Goal: Task Accomplishment & Management: Complete application form

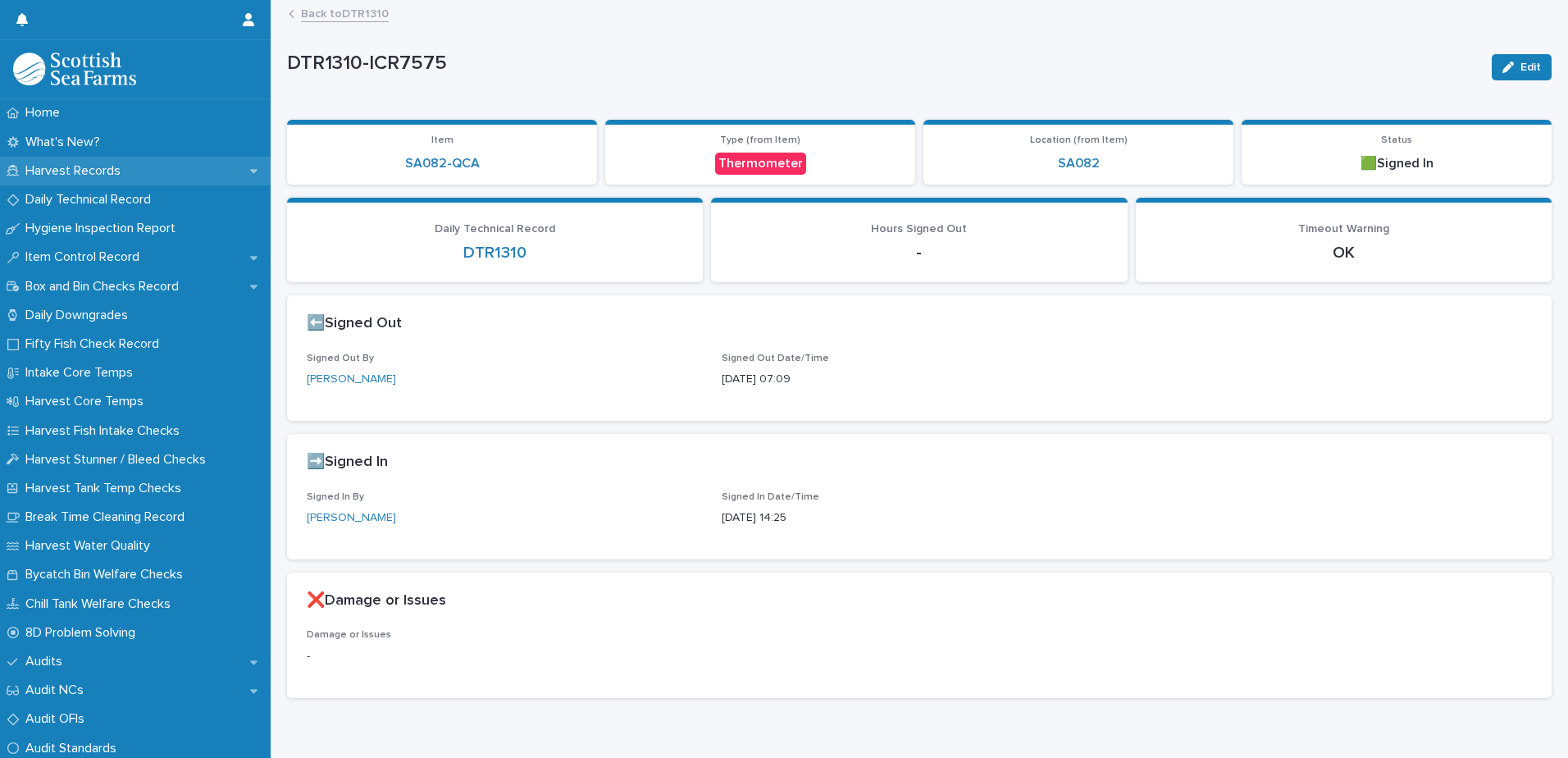
click at [119, 169] on p "Harvest Records" at bounding box center [76, 171] width 115 height 16
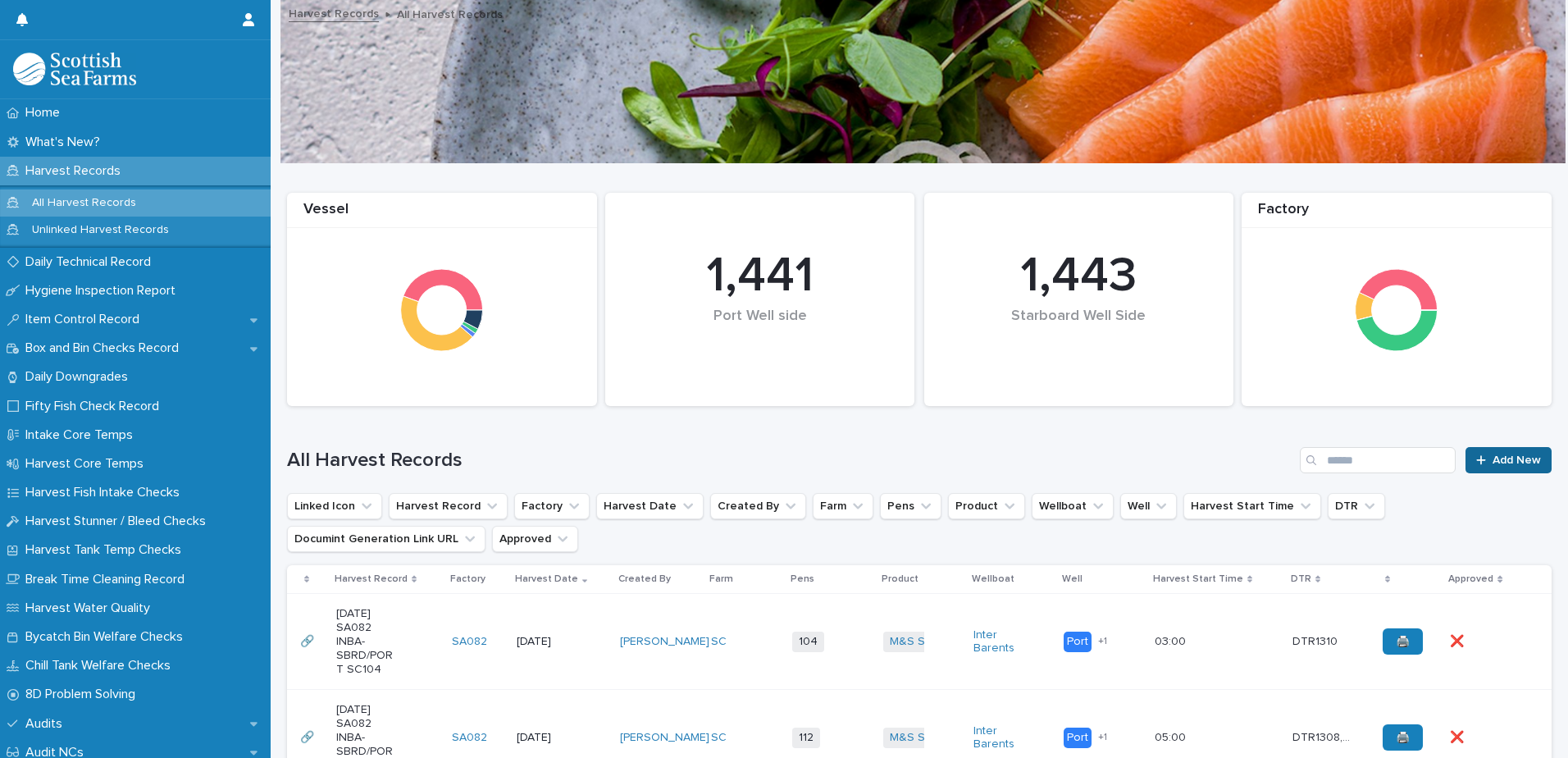
click at [1508, 463] on span "Add New" at bounding box center [1517, 460] width 48 height 11
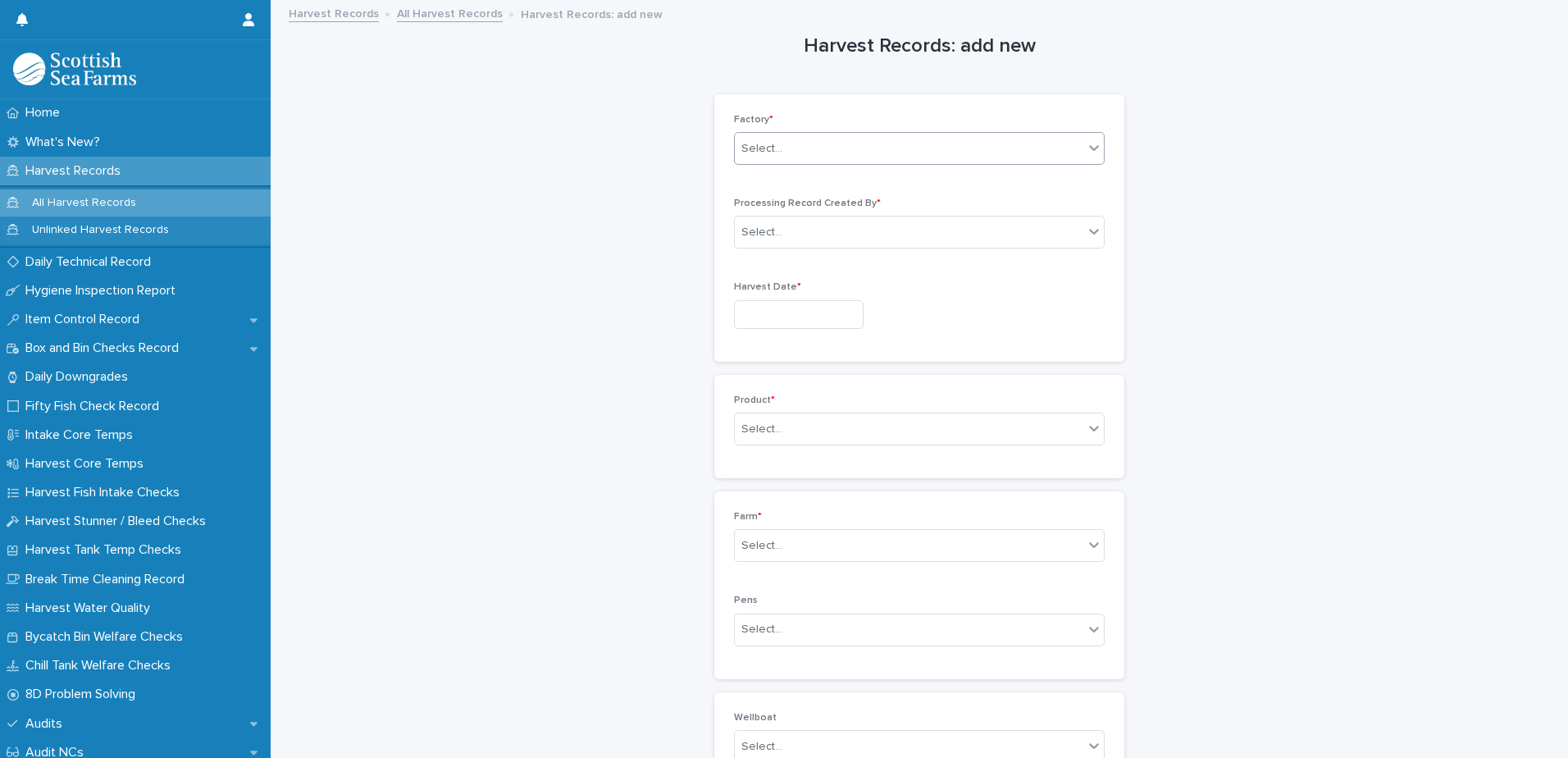
click at [749, 150] on div "Select..." at bounding box center [762, 148] width 41 height 18
click at [771, 267] on div "SA082" at bounding box center [914, 265] width 369 height 29
click at [764, 236] on div "Select..." at bounding box center [762, 232] width 41 height 18
type input "*****"
click at [801, 272] on div "[PERSON_NAME]" at bounding box center [914, 263] width 369 height 29
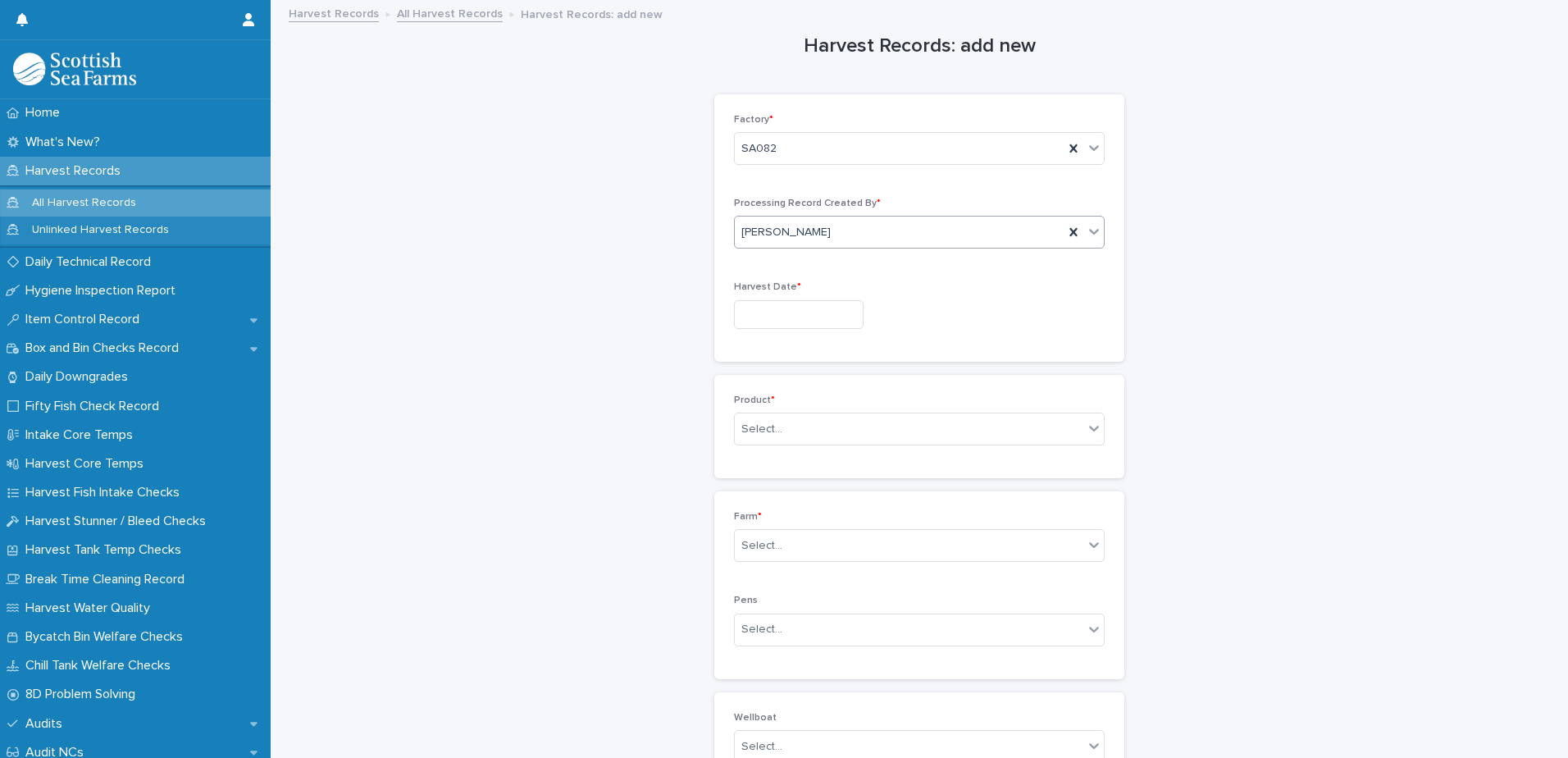
click at [769, 312] on input "text" at bounding box center [799, 315] width 130 height 29
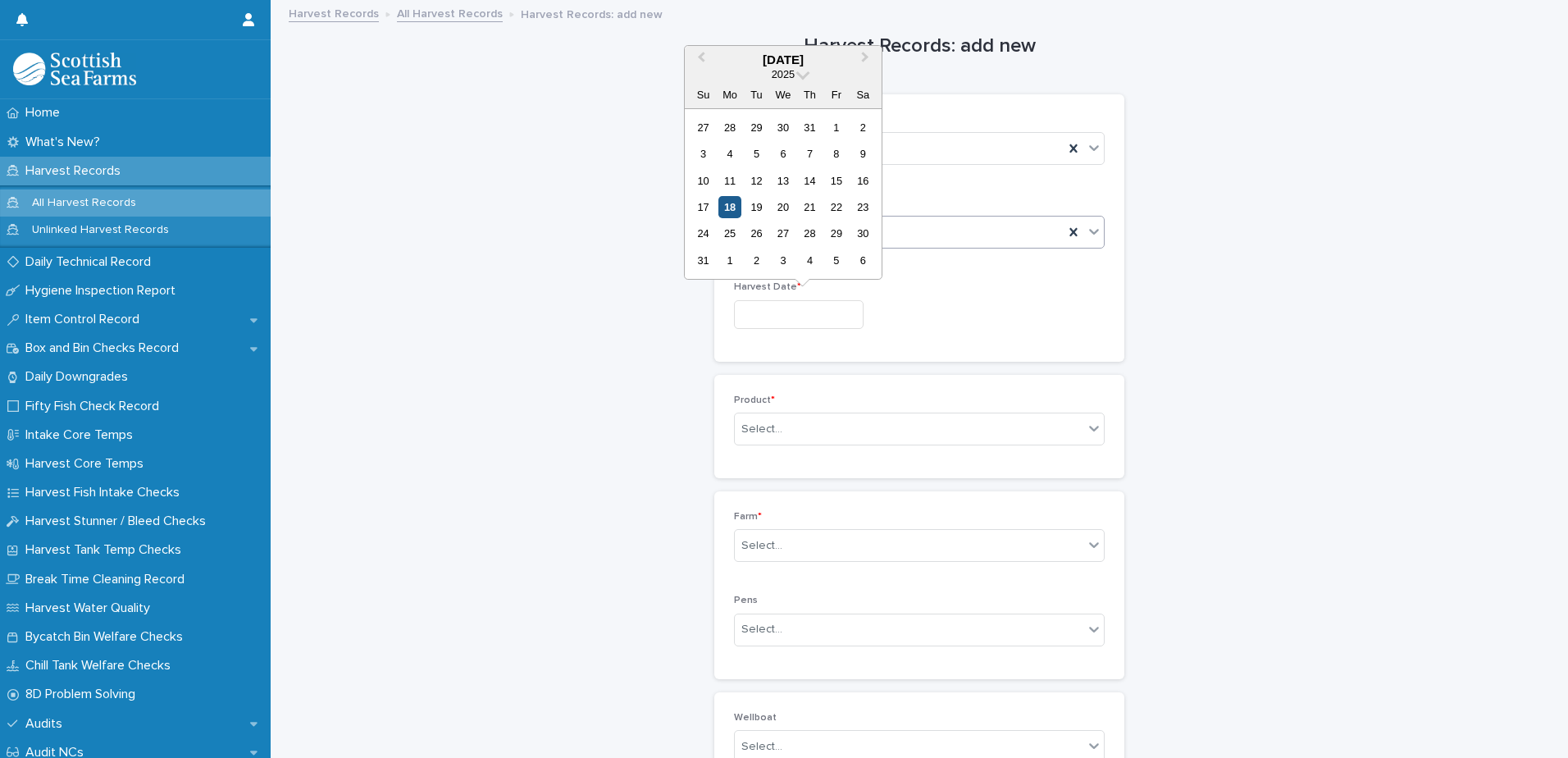
click at [729, 204] on div "18" at bounding box center [729, 207] width 22 height 22
type input "*********"
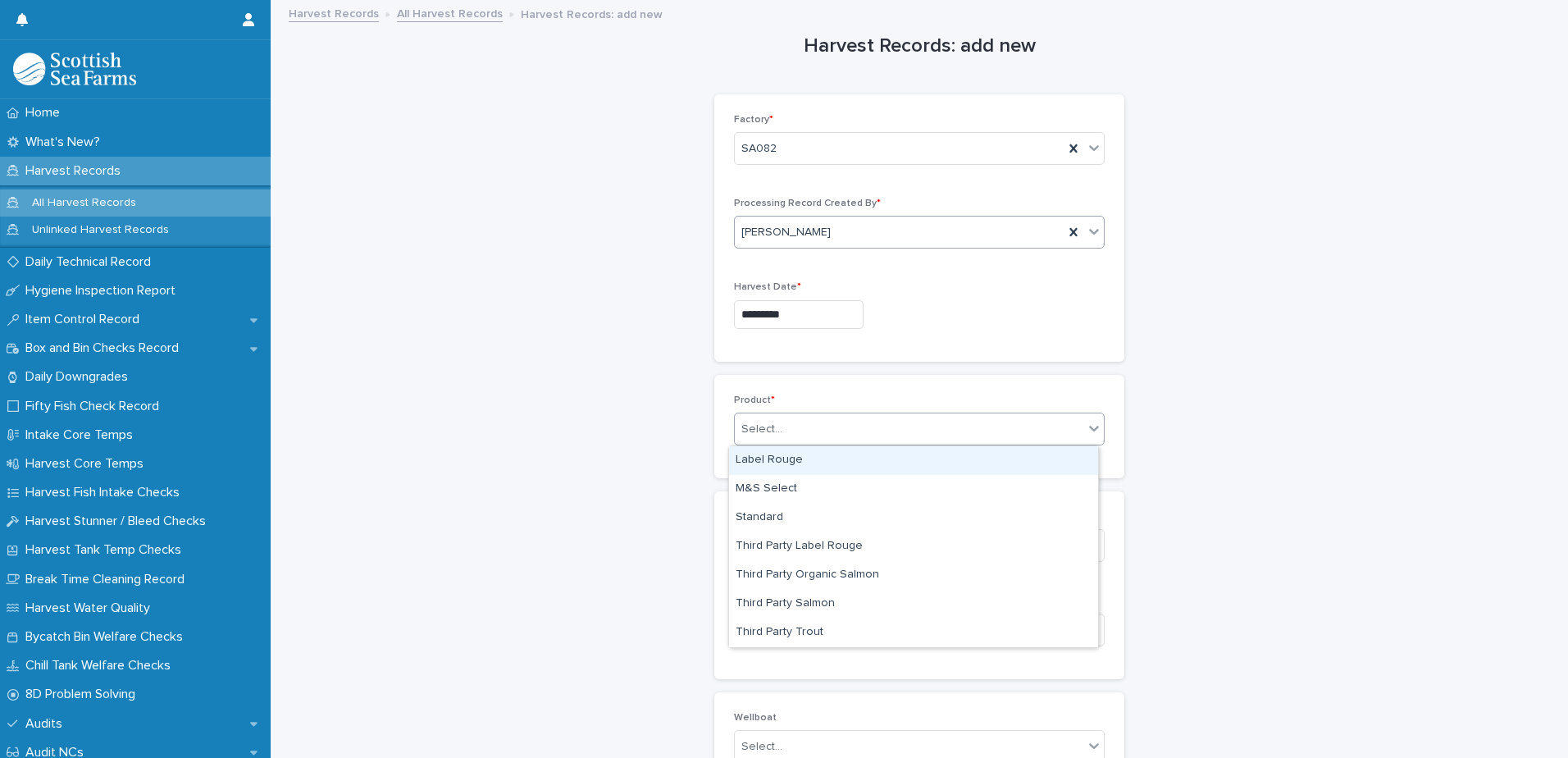
click at [767, 430] on div "Select..." at bounding box center [762, 429] width 41 height 18
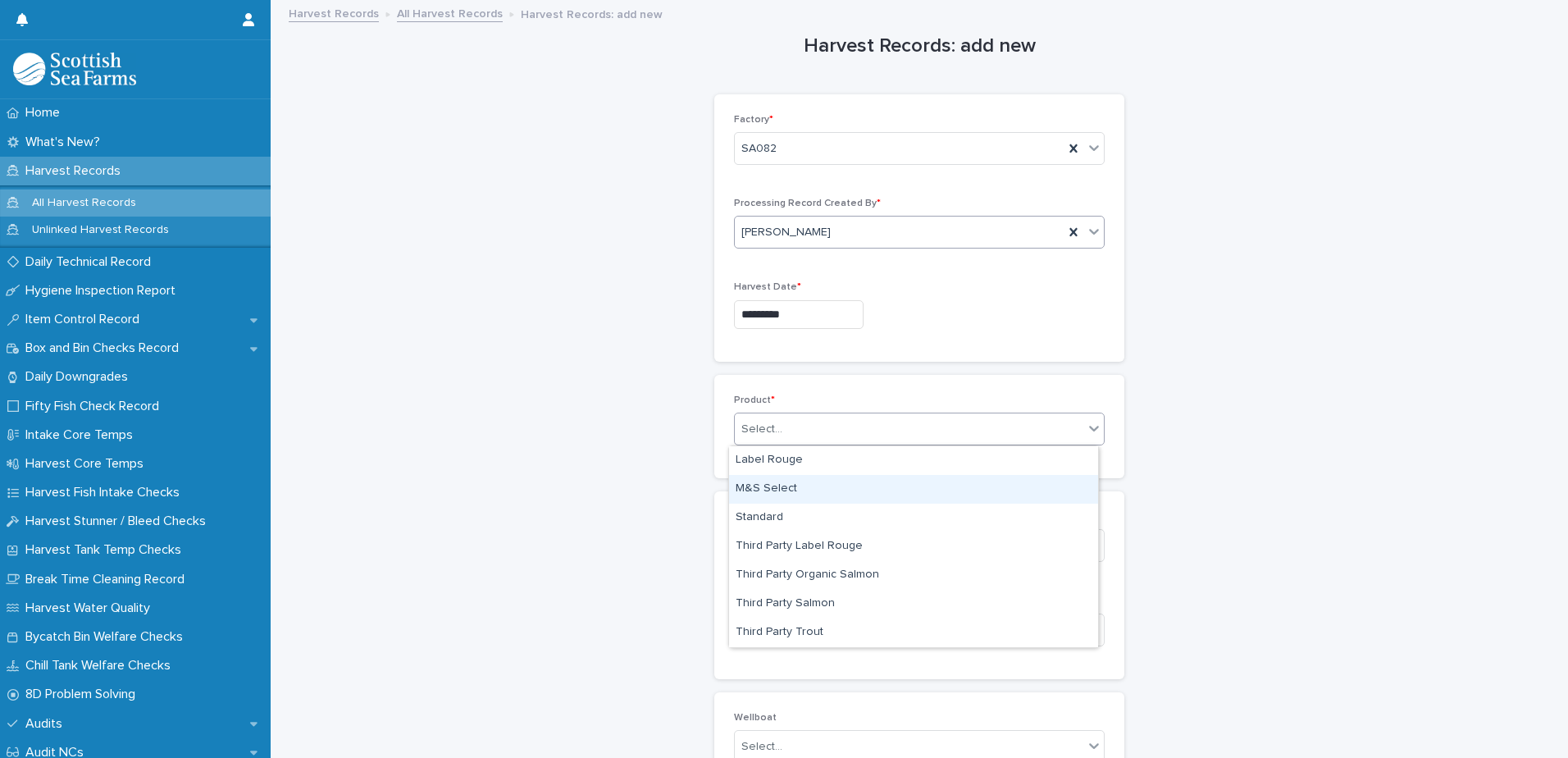
click at [775, 486] on div "M&S Select" at bounding box center [914, 489] width 369 height 29
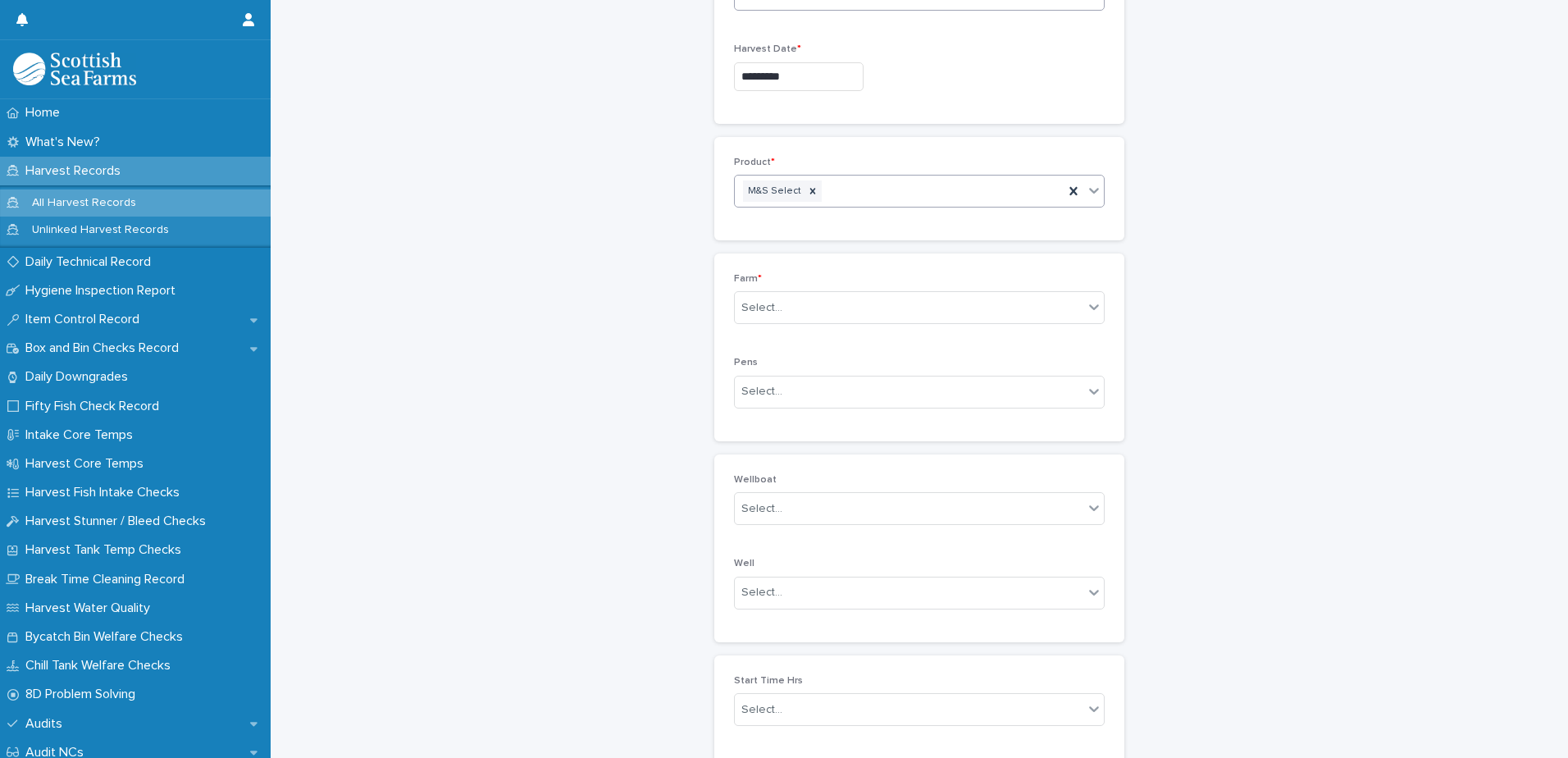
scroll to position [246, 0]
click at [767, 305] on div "Select..." at bounding box center [762, 300] width 41 height 18
click at [769, 486] on div "EY" at bounding box center [914, 486] width 369 height 29
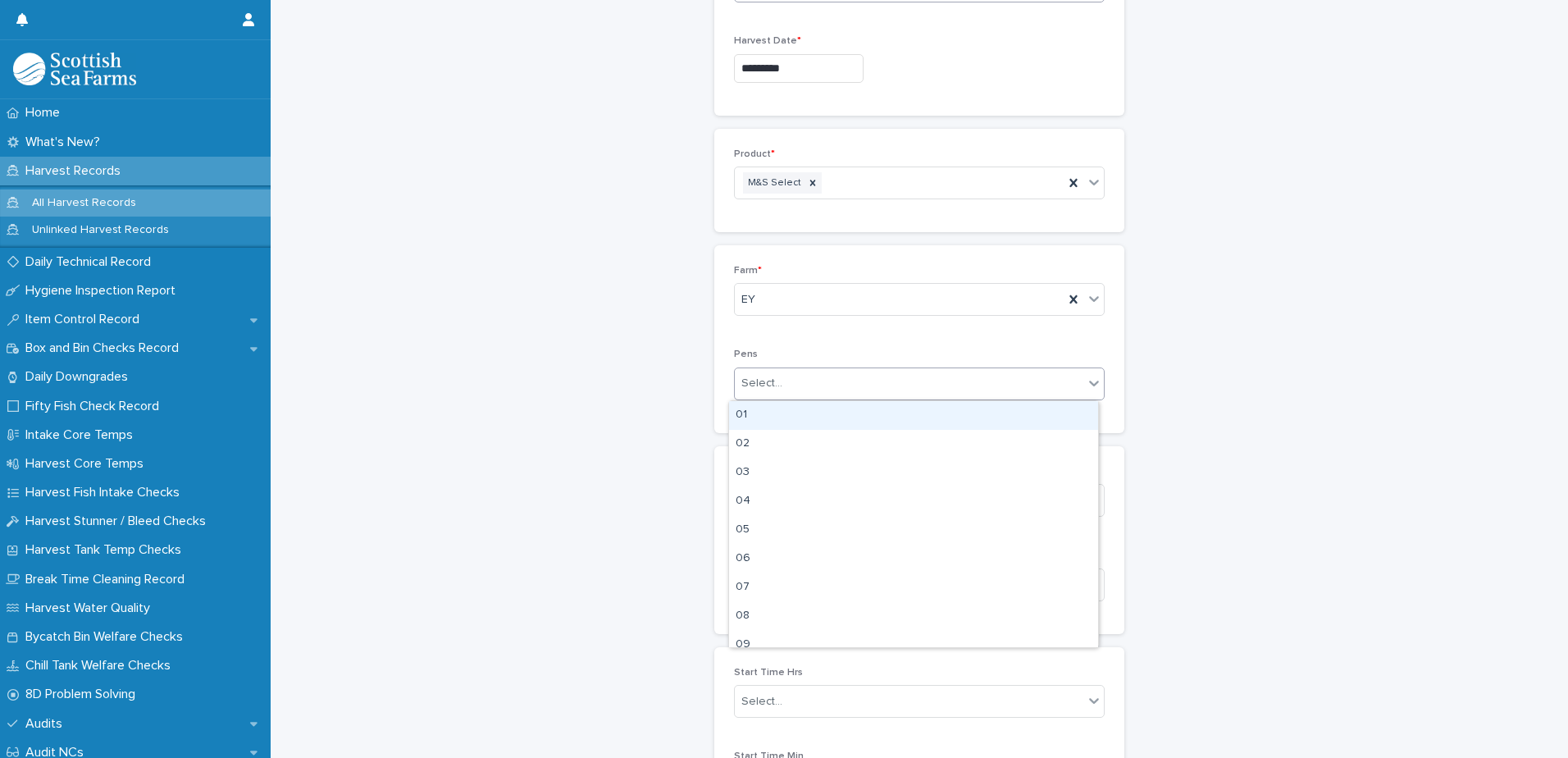
click at [761, 384] on div "Select..." at bounding box center [762, 383] width 41 height 18
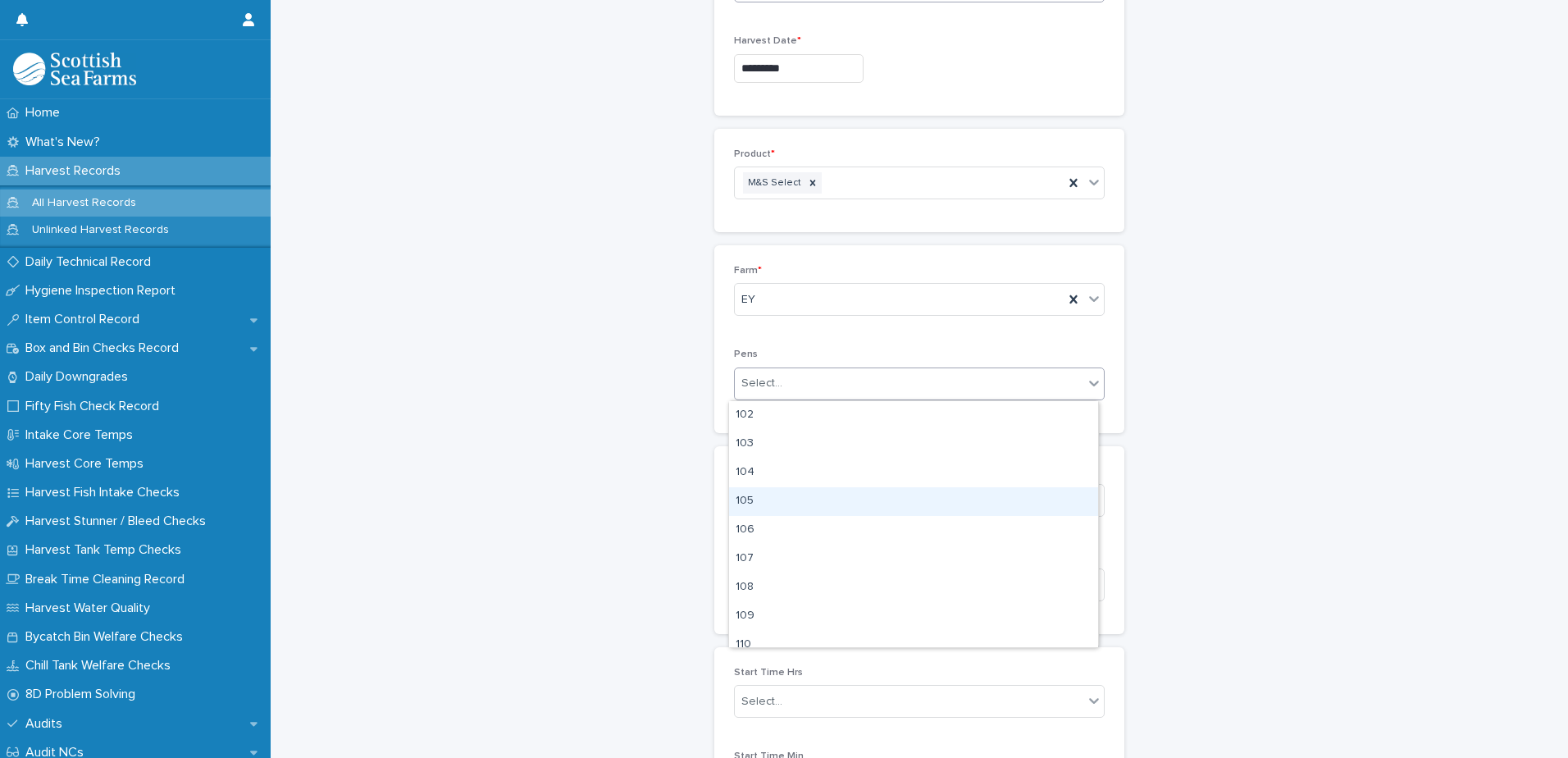
scroll to position [574, 0]
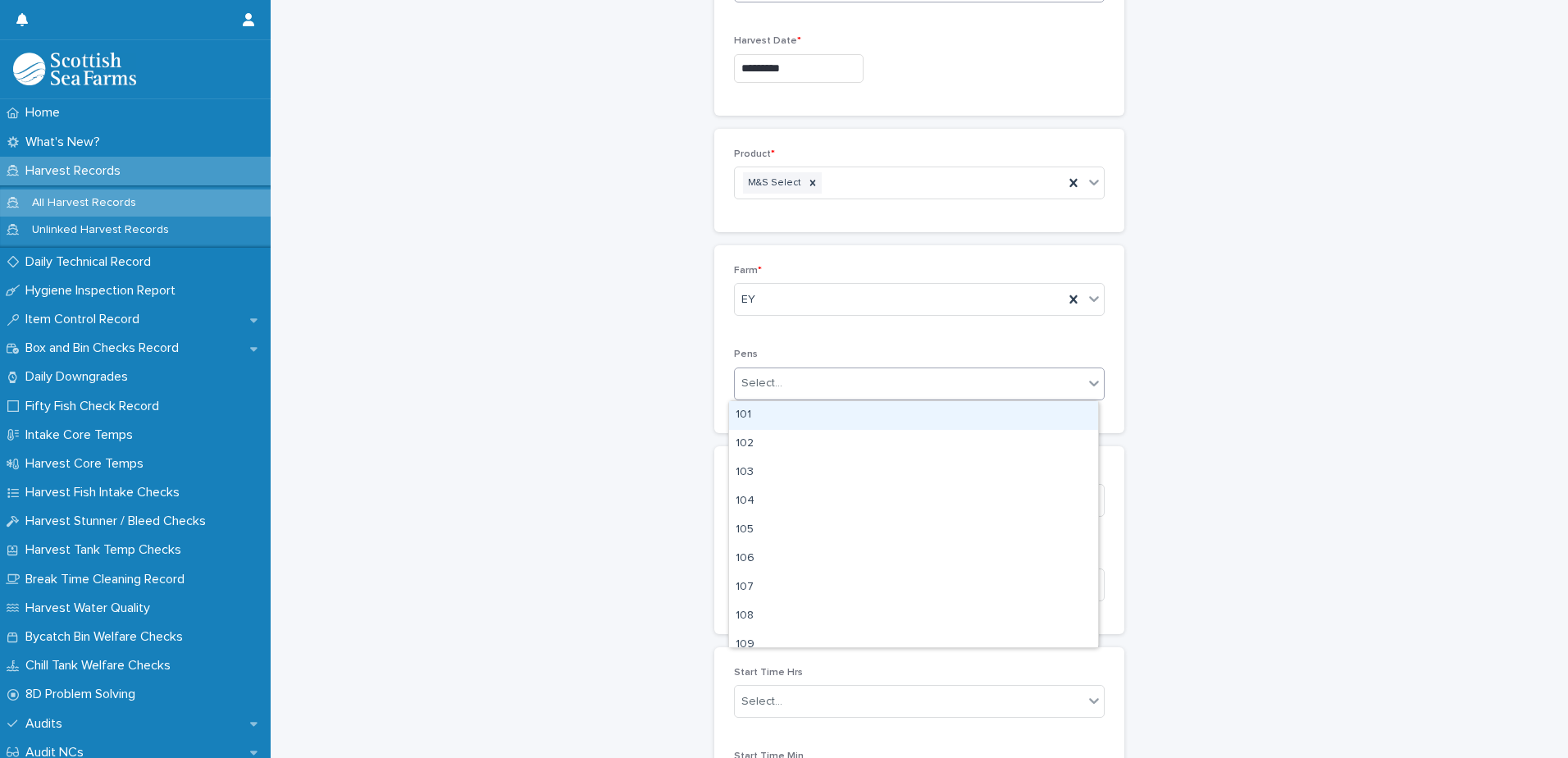
click at [751, 417] on div "101" at bounding box center [914, 415] width 369 height 29
click at [826, 373] on div "101" at bounding box center [899, 383] width 328 height 29
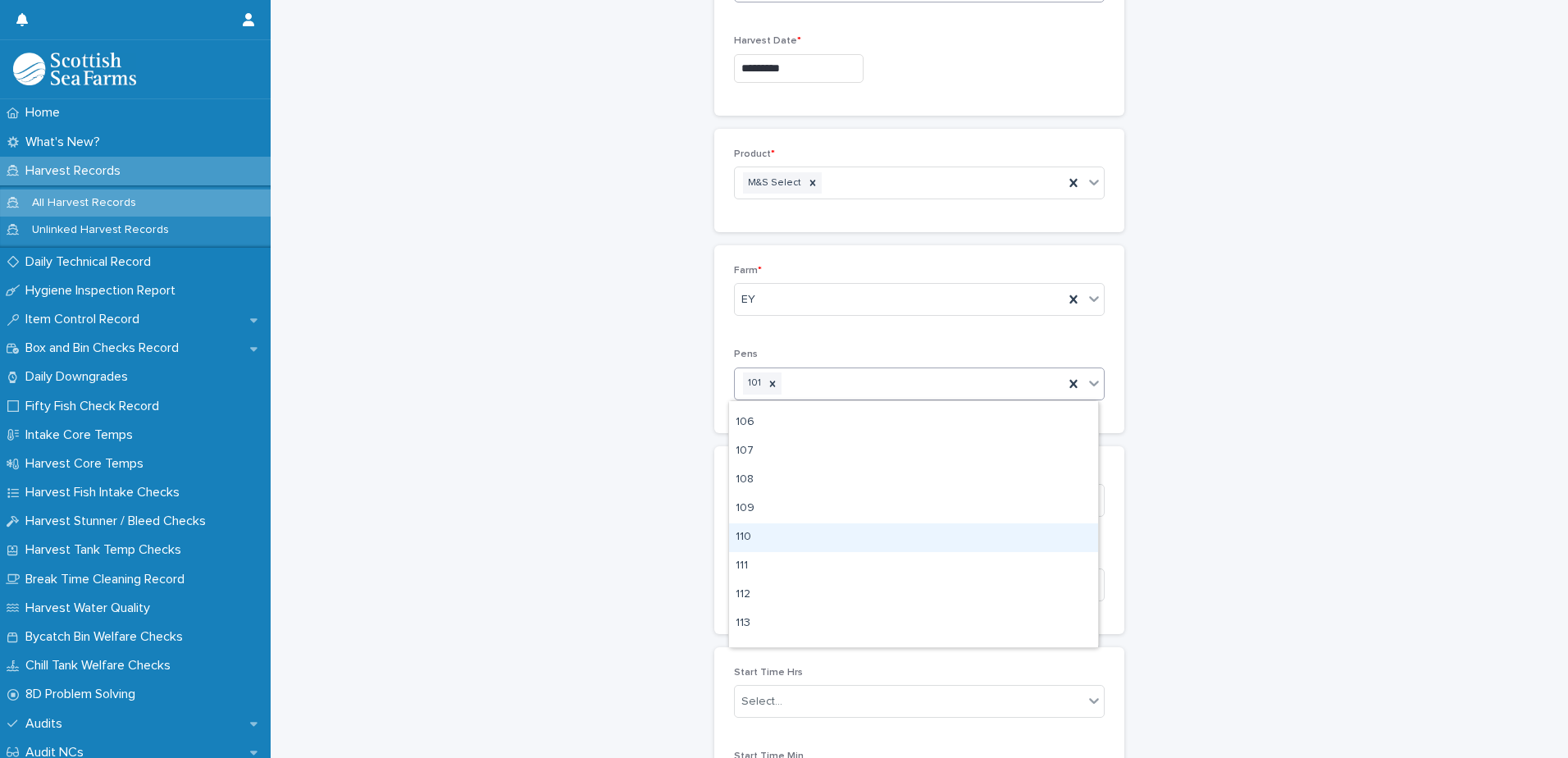
scroll to position [656, 0]
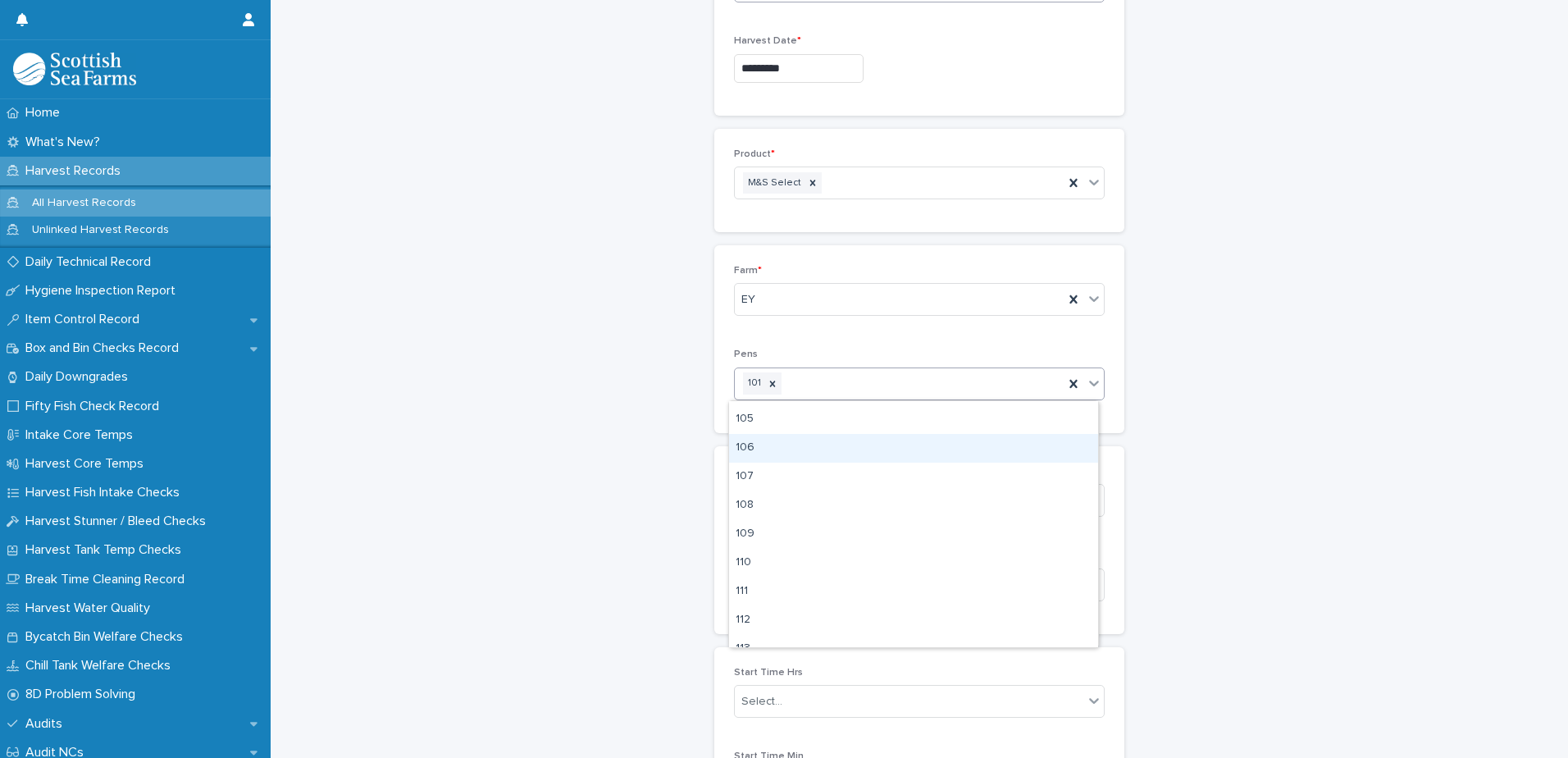
click at [766, 447] on div "106" at bounding box center [914, 448] width 369 height 29
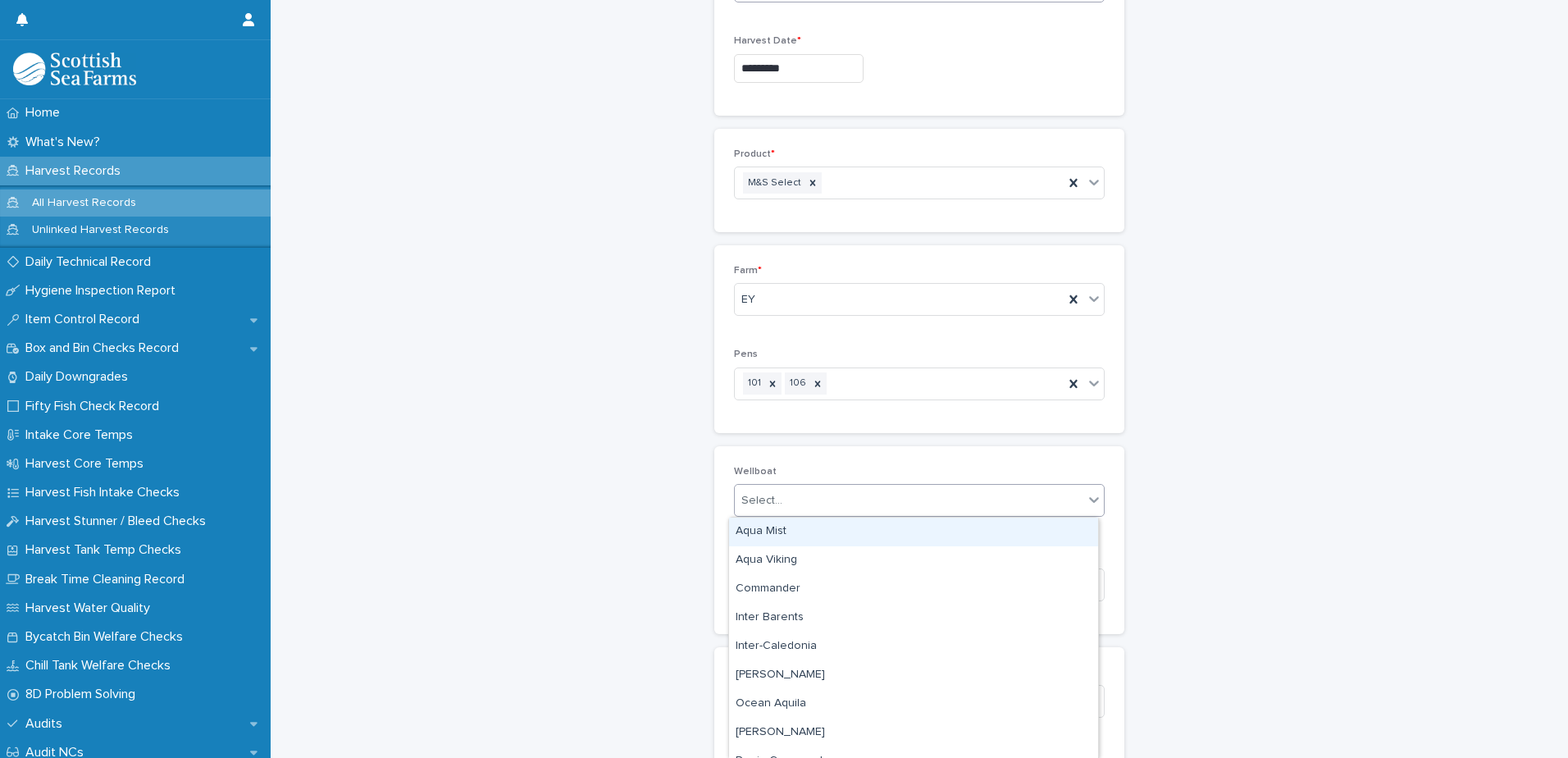
click at [761, 498] on div "Select..." at bounding box center [762, 500] width 41 height 18
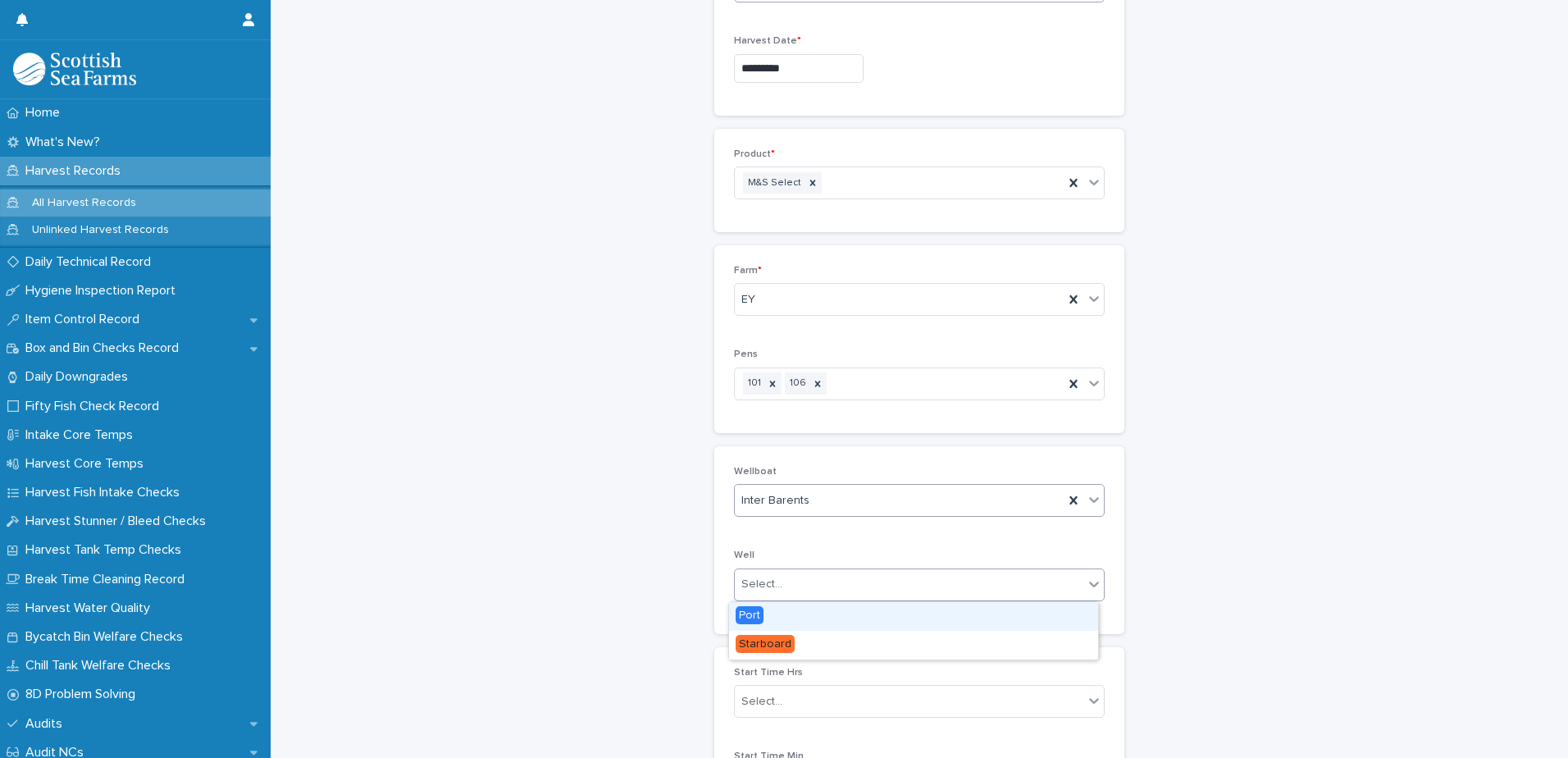
click at [761, 588] on div "Select..." at bounding box center [762, 585] width 41 height 18
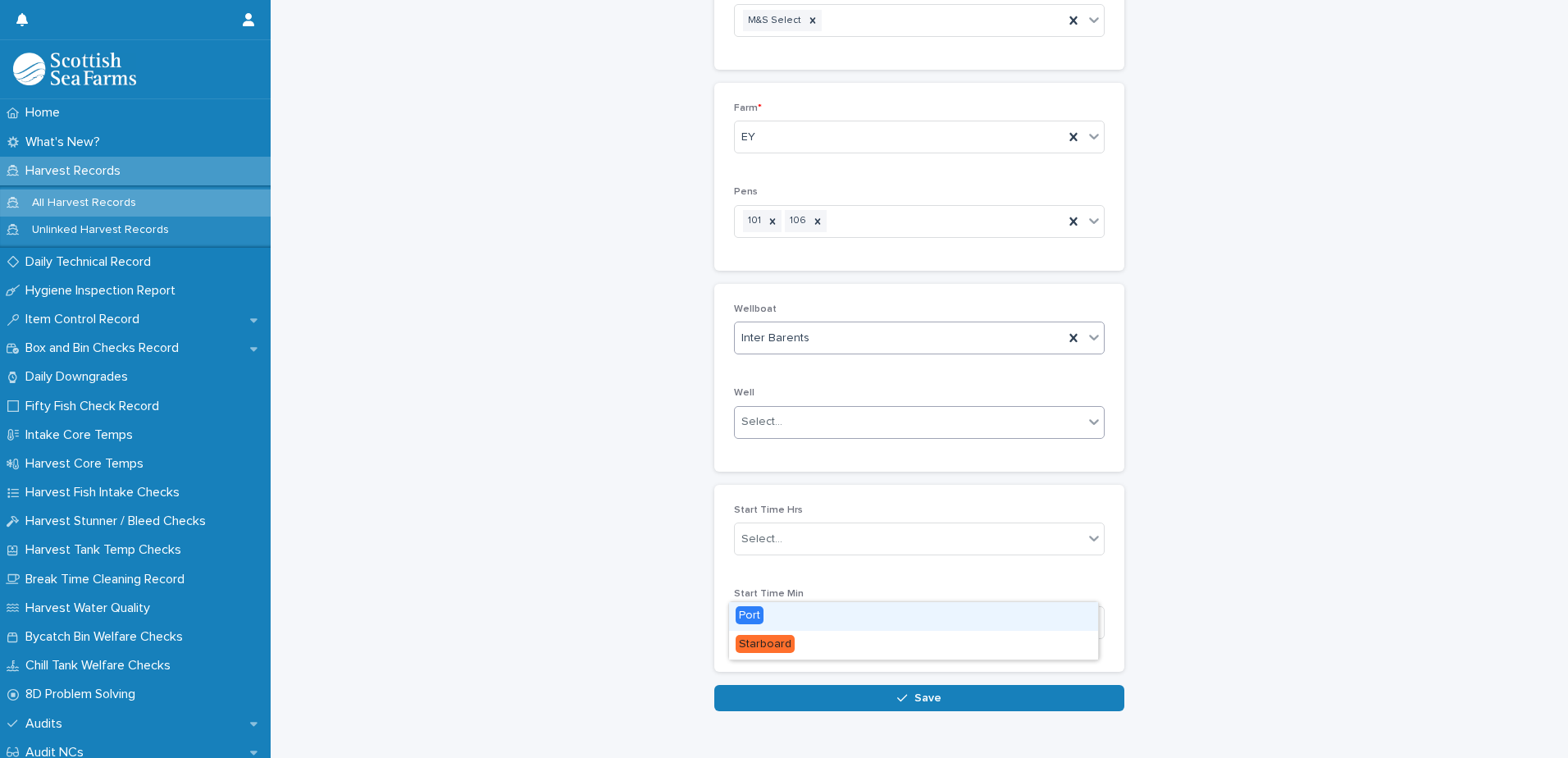
scroll to position [410, 0]
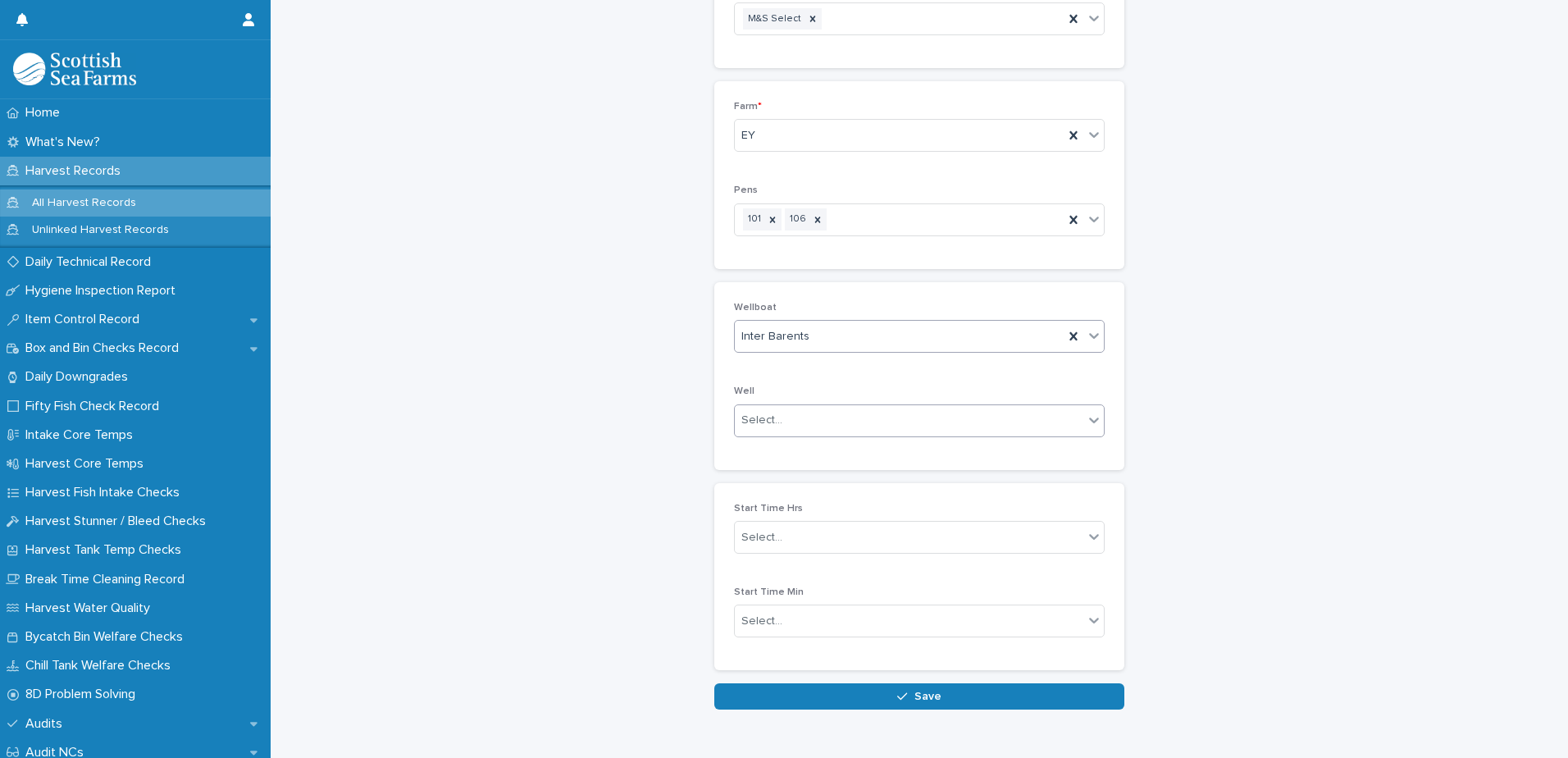
click at [752, 420] on div "Select..." at bounding box center [762, 420] width 41 height 18
click at [752, 425] on div "Select..." at bounding box center [762, 420] width 41 height 18
click at [752, 455] on span "Port" at bounding box center [750, 450] width 28 height 18
click at [822, 428] on div "Port" at bounding box center [899, 420] width 328 height 29
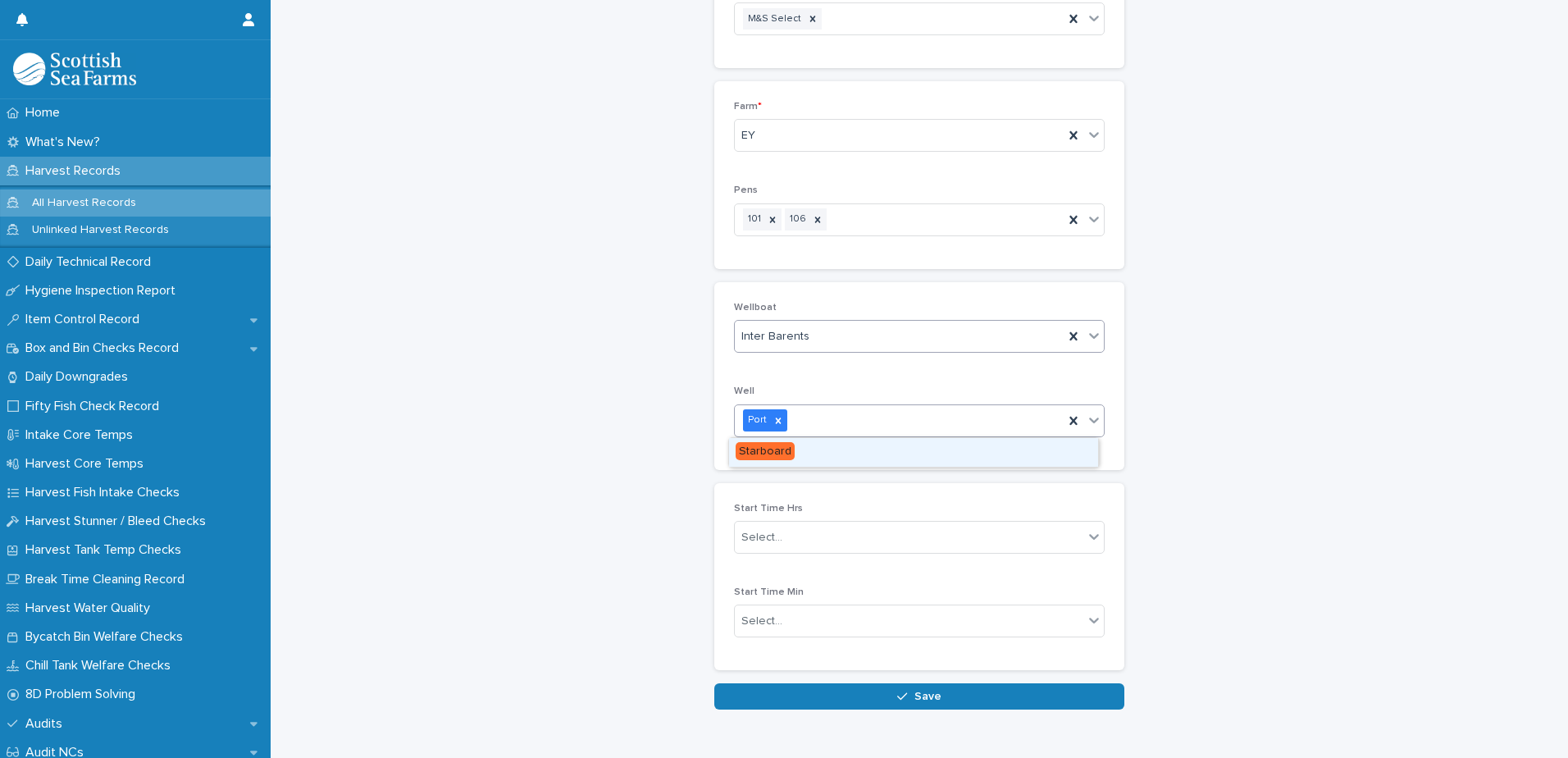
click at [780, 456] on span "Starboard" at bounding box center [765, 450] width 59 height 18
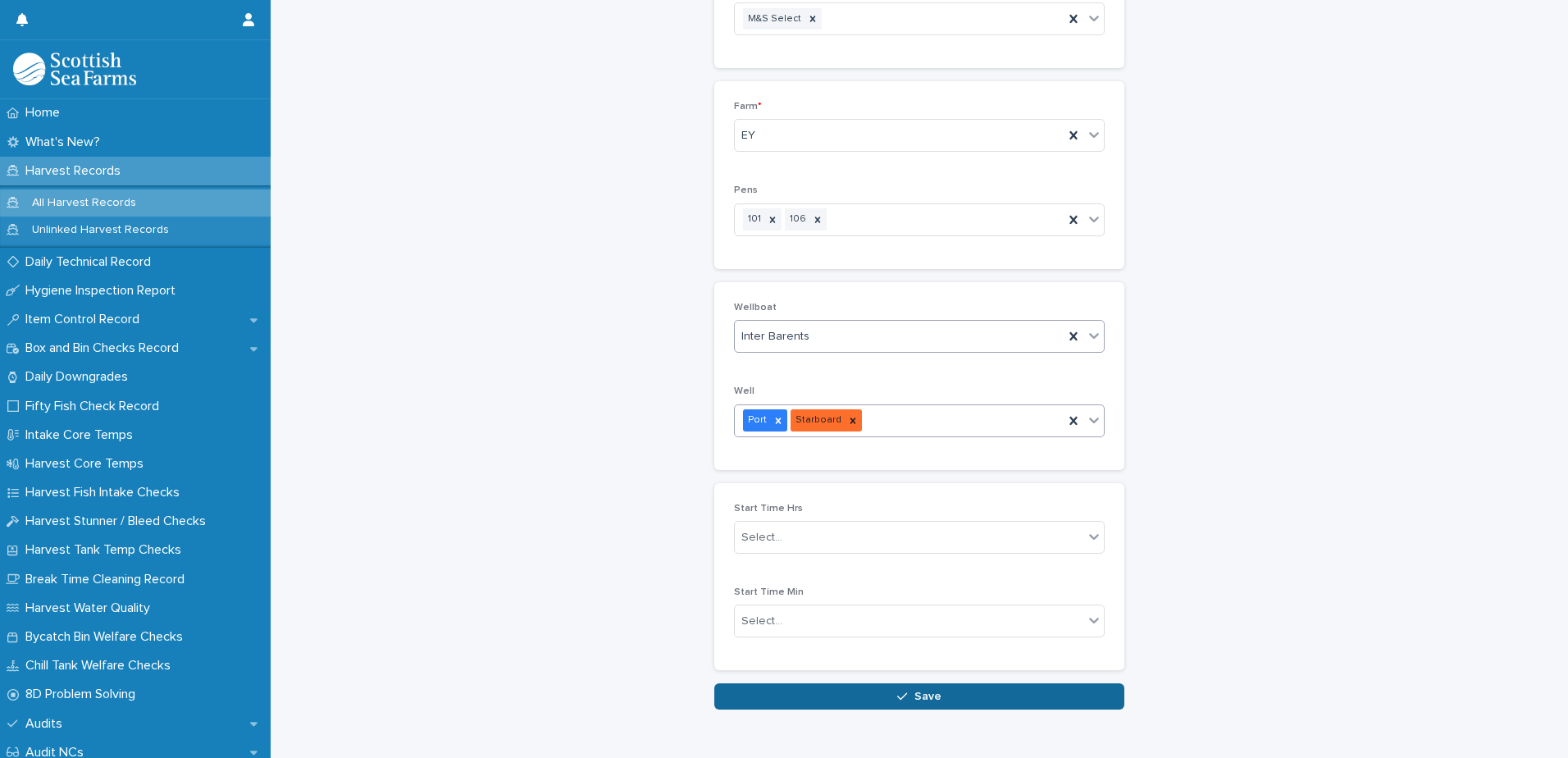
click at [787, 700] on button "Save" at bounding box center [919, 696] width 410 height 26
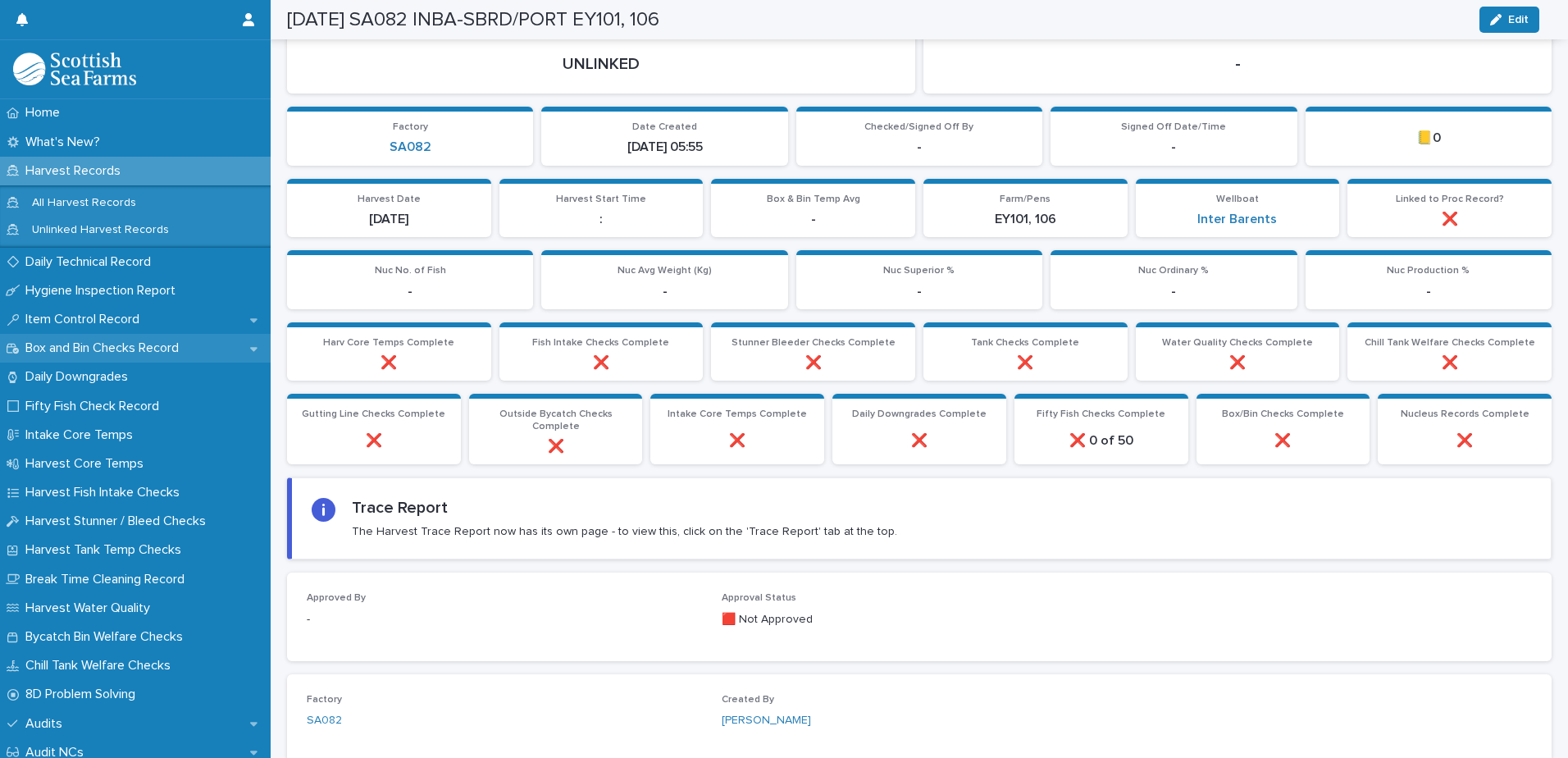
scroll to position [322, 0]
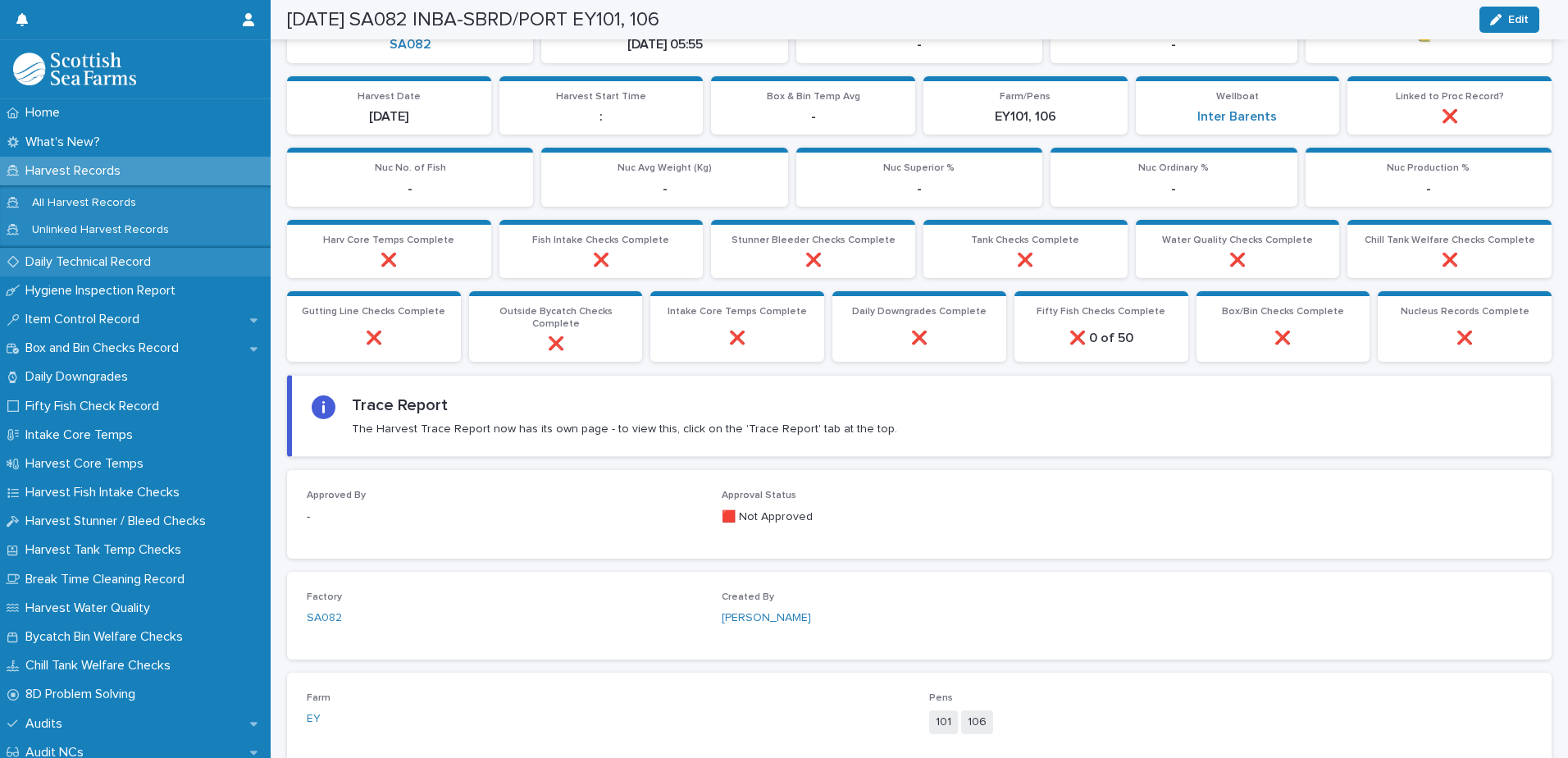
click at [96, 261] on p "Daily Technical Record" at bounding box center [91, 262] width 145 height 16
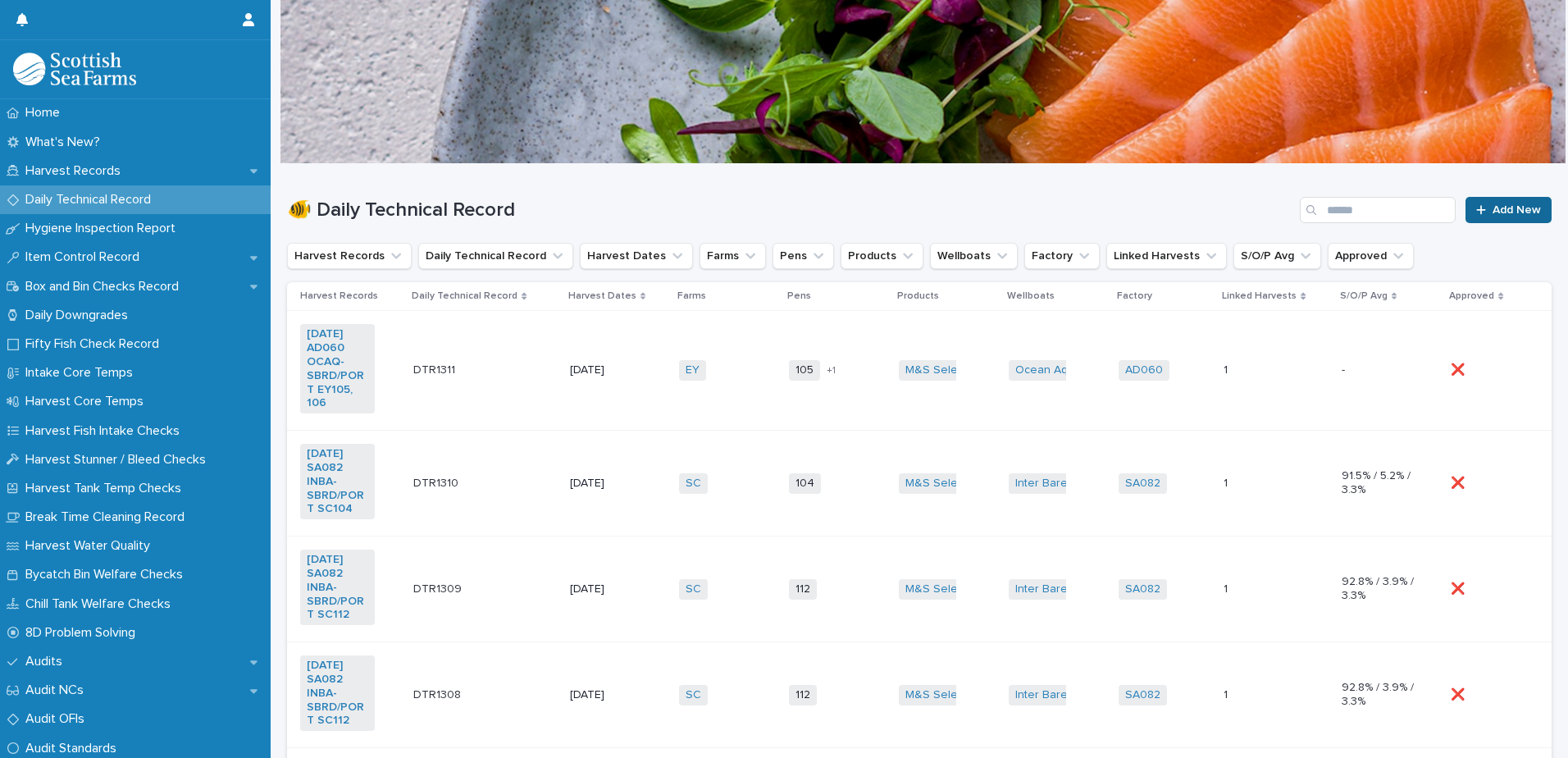
click at [1505, 209] on span "Add New" at bounding box center [1517, 210] width 48 height 11
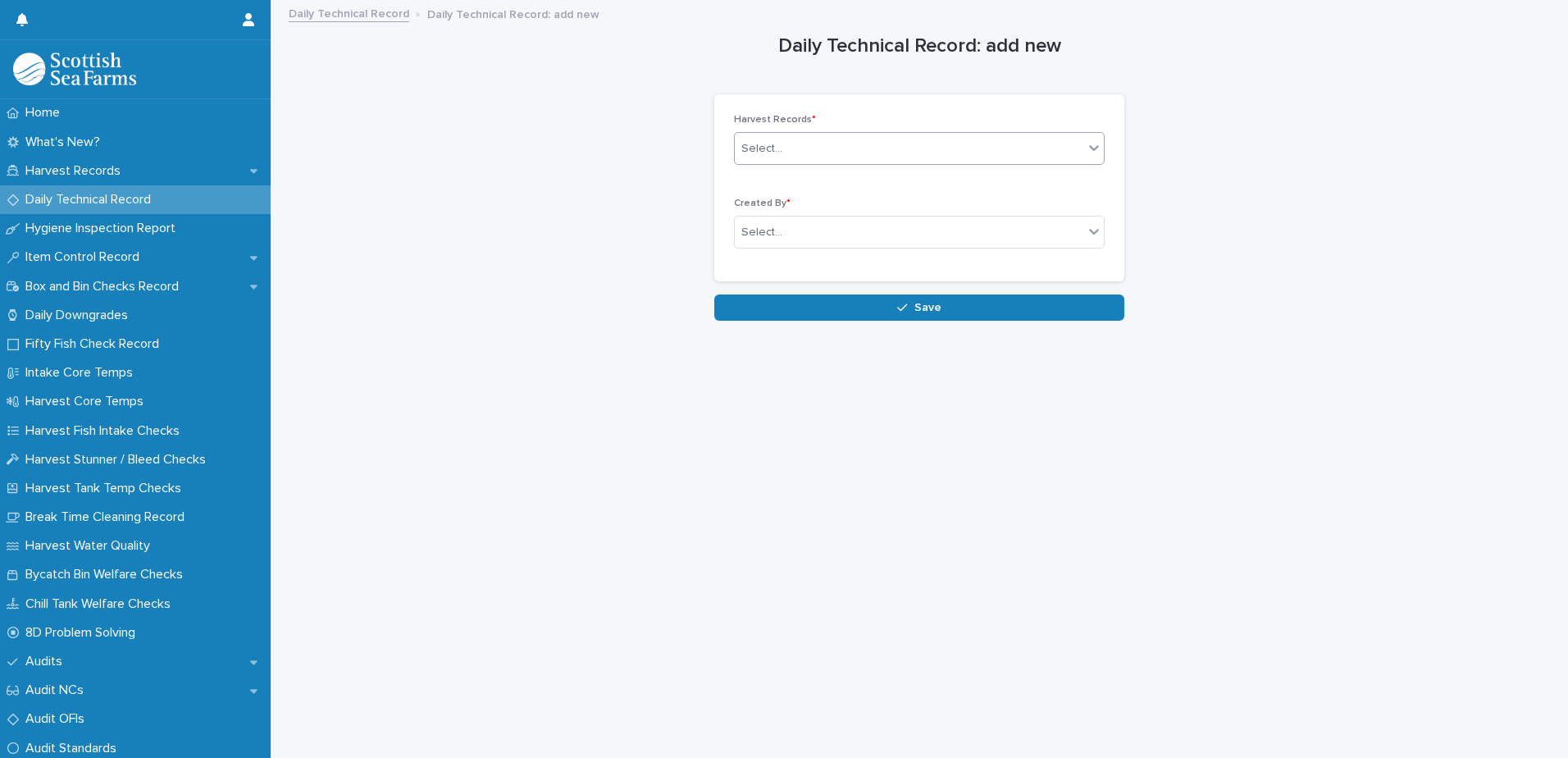
click at [765, 151] on div "Select..." at bounding box center [762, 148] width 41 height 18
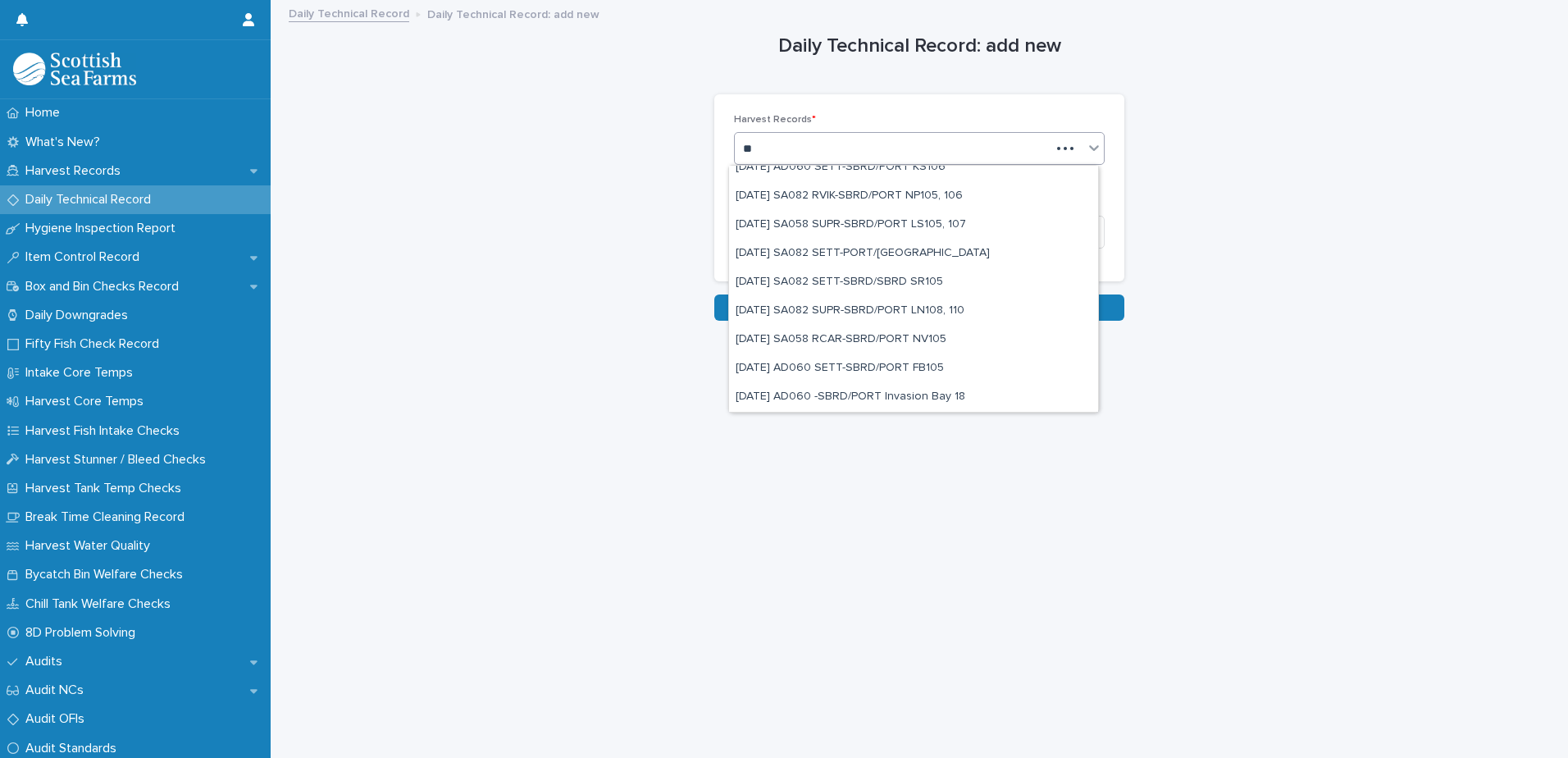
scroll to position [730, 0]
type input "*****"
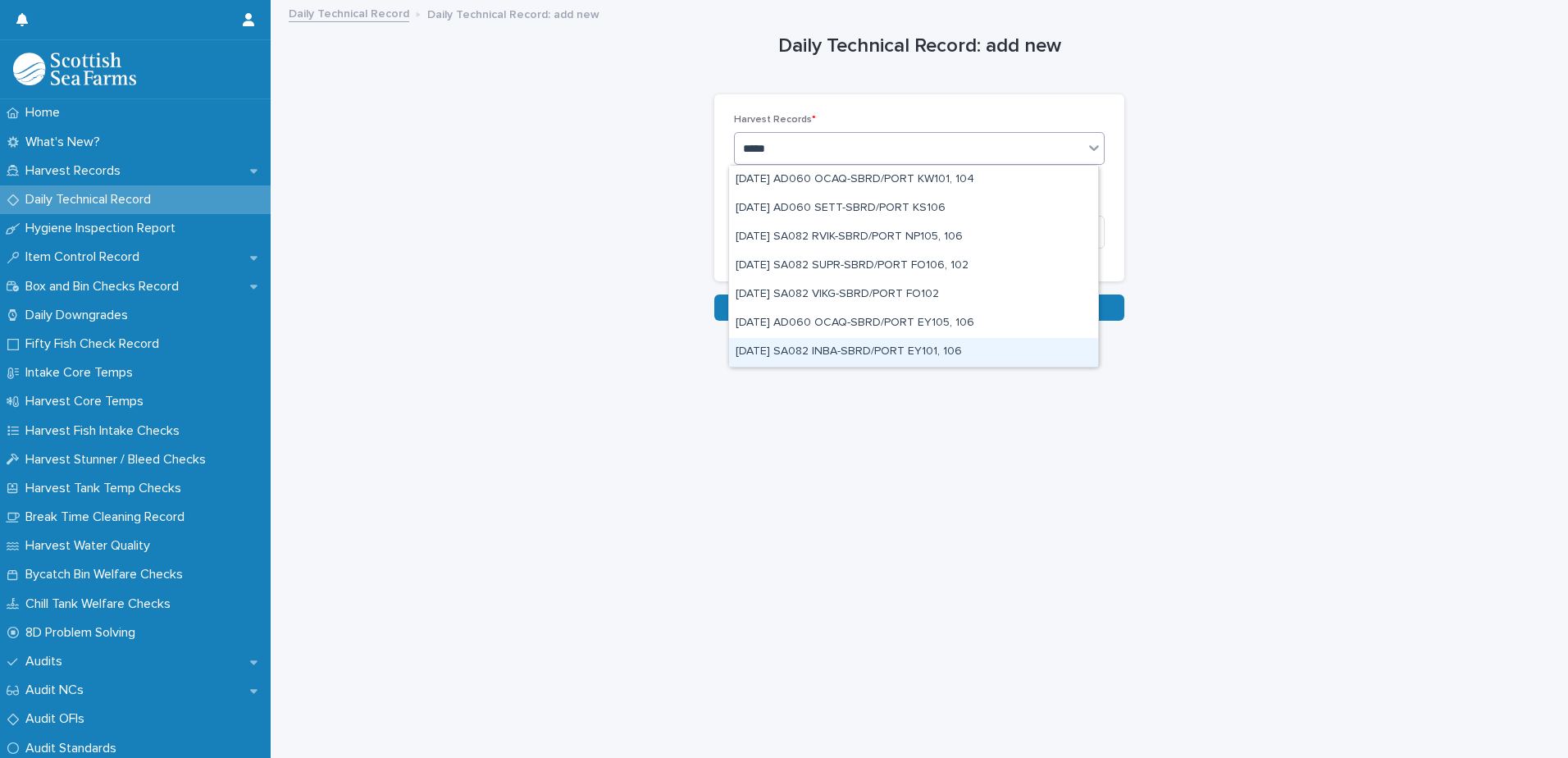
click at [880, 350] on div "[DATE] SA082 INBA-SBRD/PORT EY101, 106" at bounding box center [914, 352] width 369 height 29
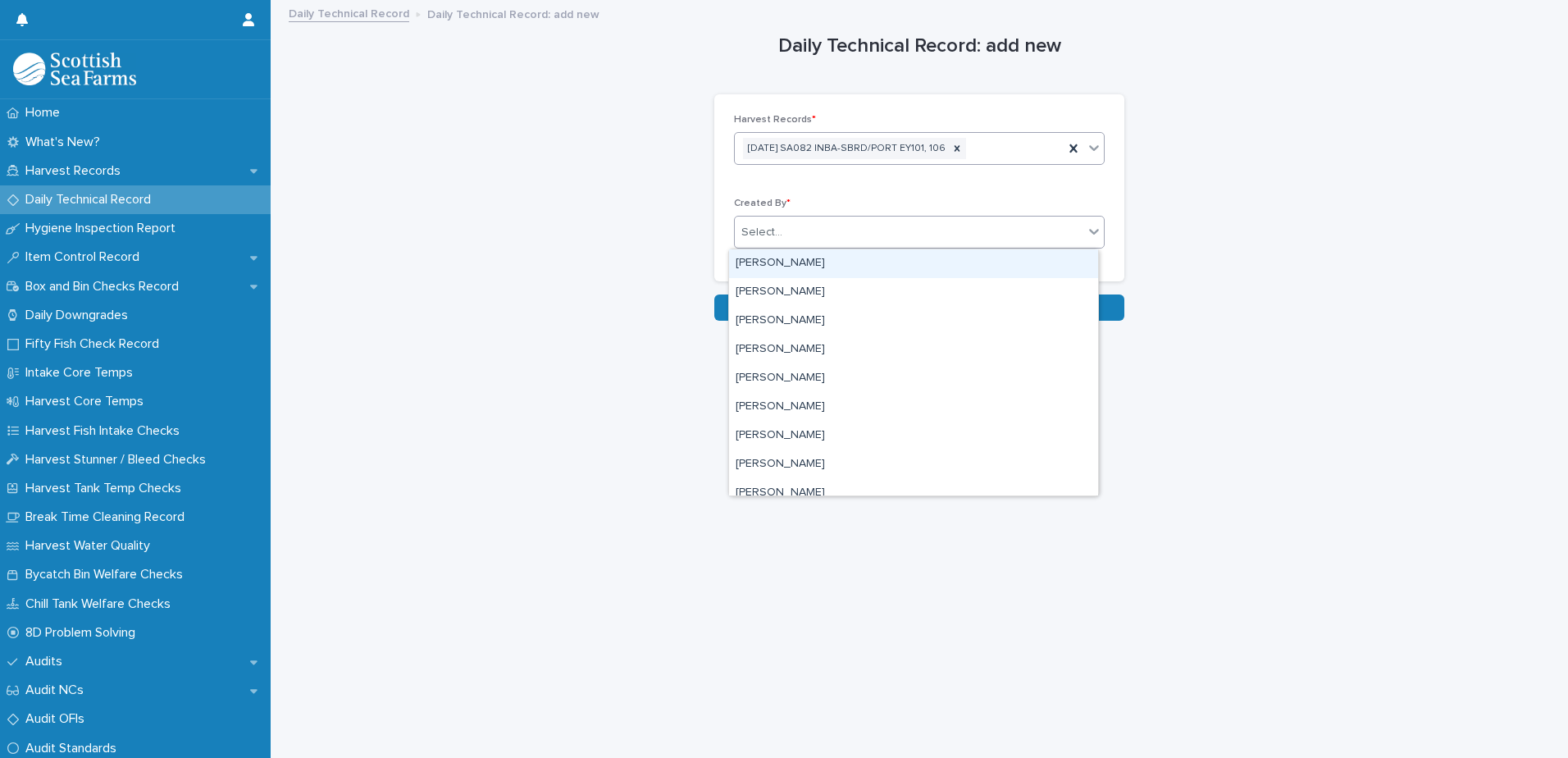
click at [745, 231] on div "Select..." at bounding box center [762, 232] width 41 height 18
type input "***"
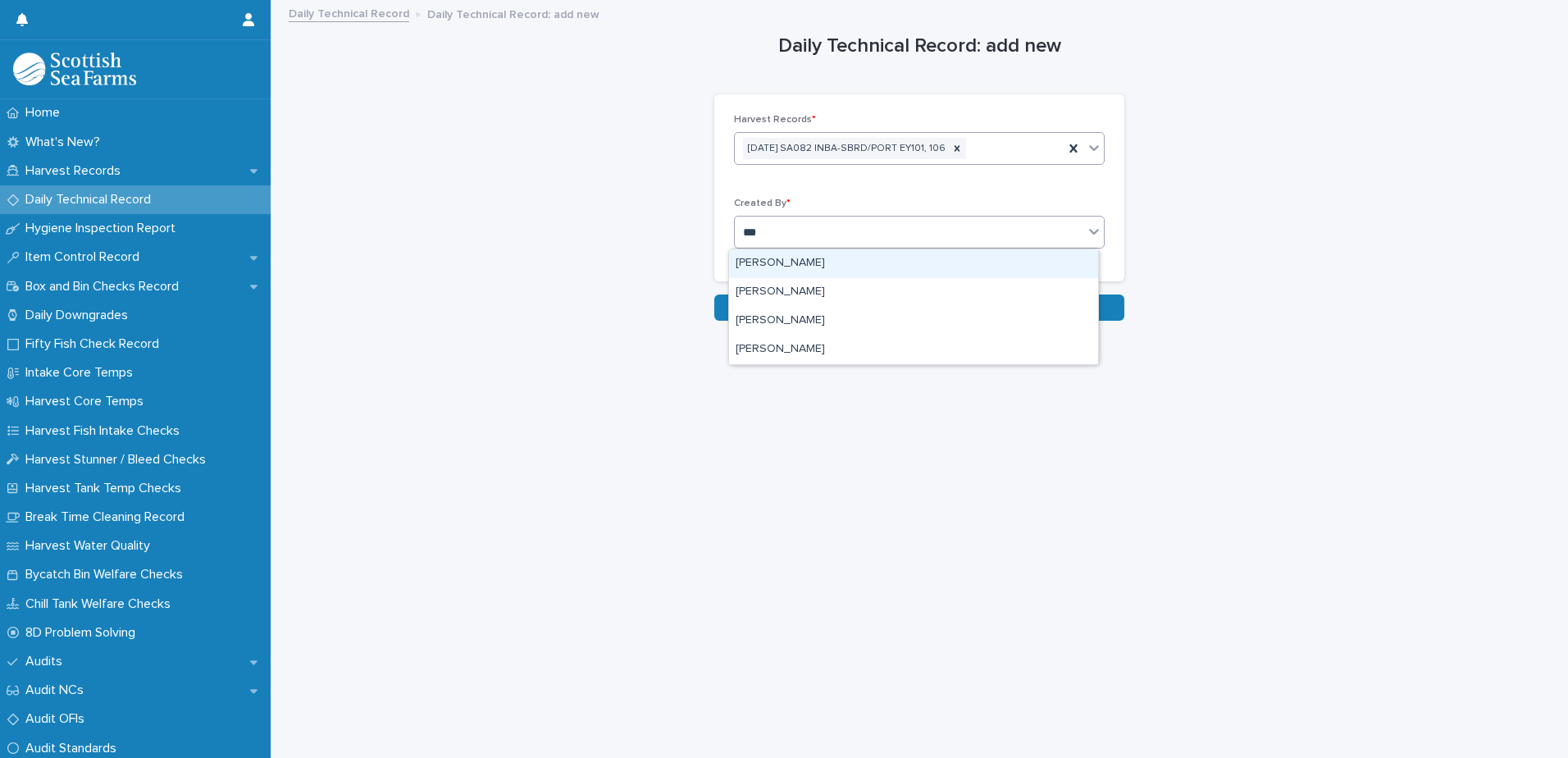
click at [765, 258] on div "[PERSON_NAME]" at bounding box center [914, 263] width 369 height 29
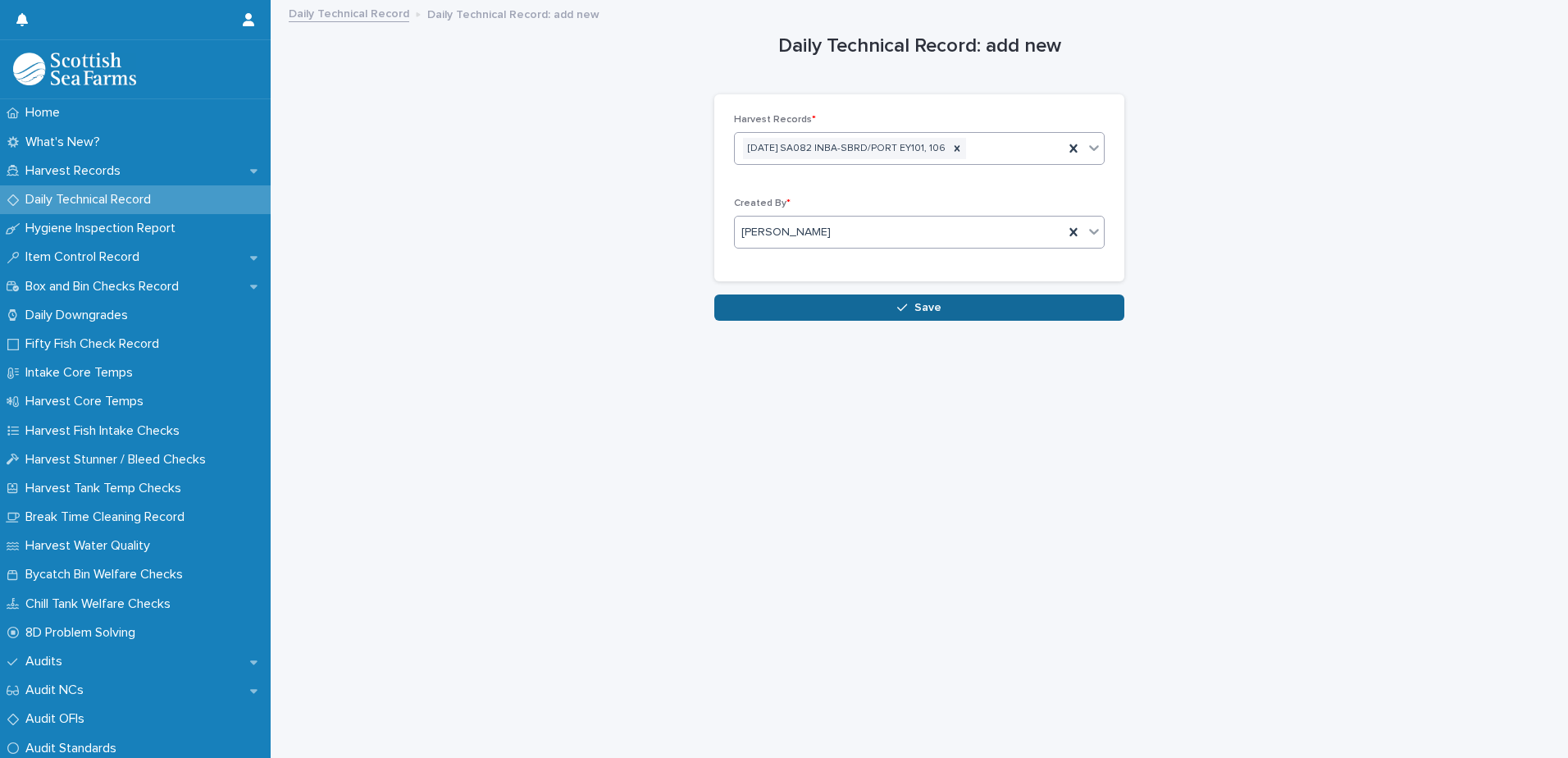
click at [767, 307] on button "Save" at bounding box center [919, 307] width 410 height 26
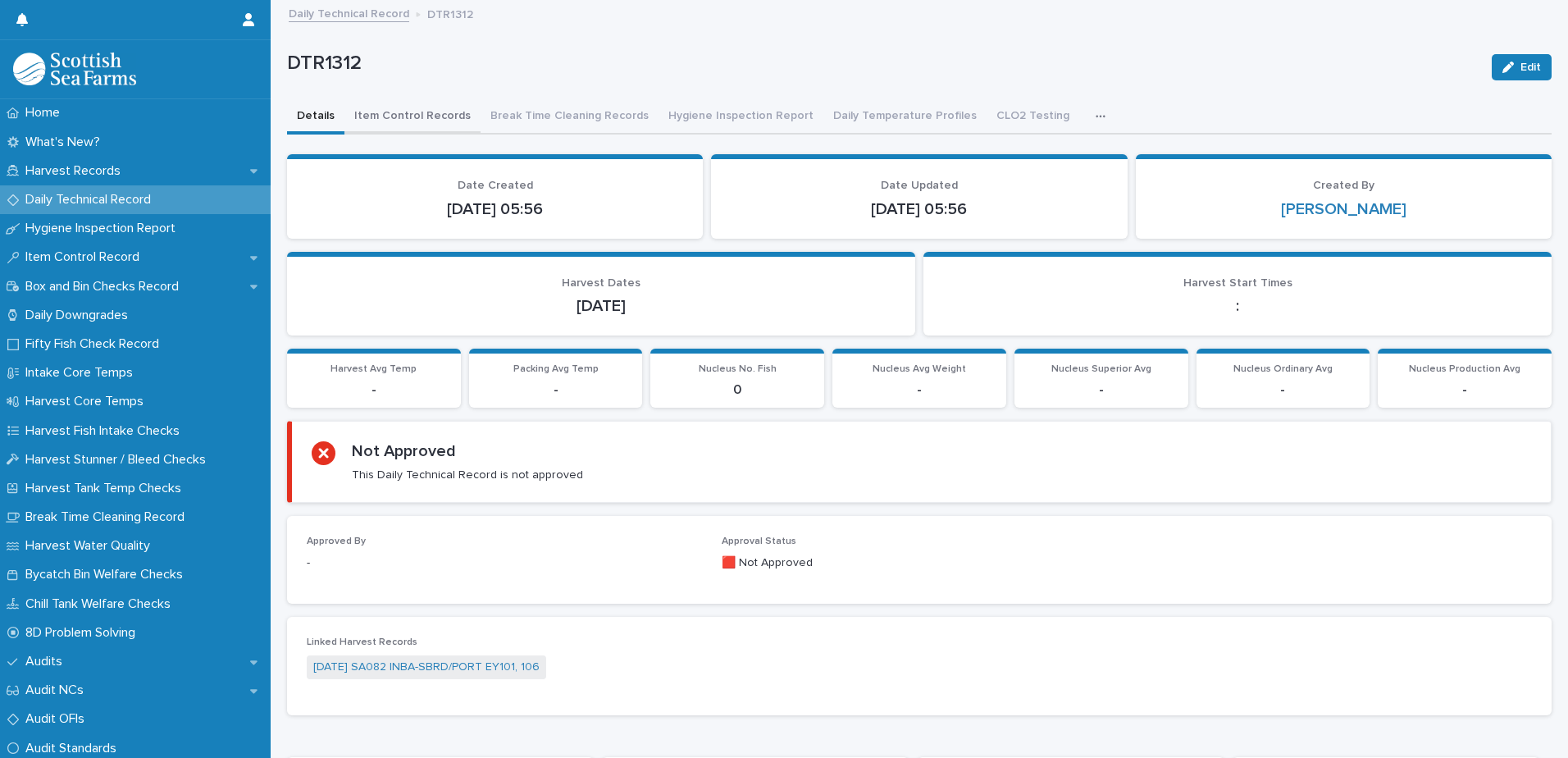
click at [398, 117] on button "Item Control Records" at bounding box center [412, 117] width 136 height 34
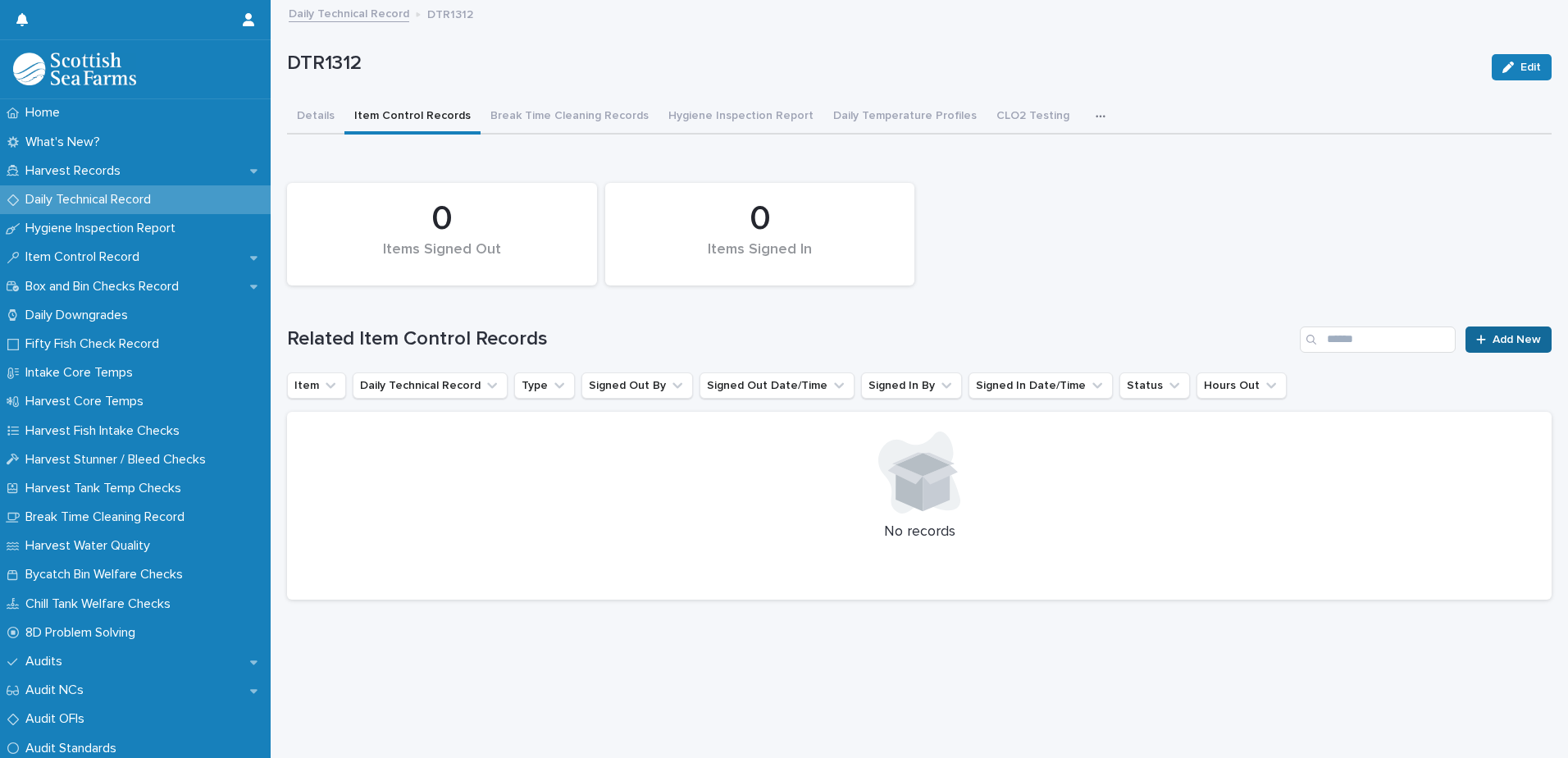
click at [1493, 336] on span "Add New" at bounding box center [1517, 340] width 48 height 11
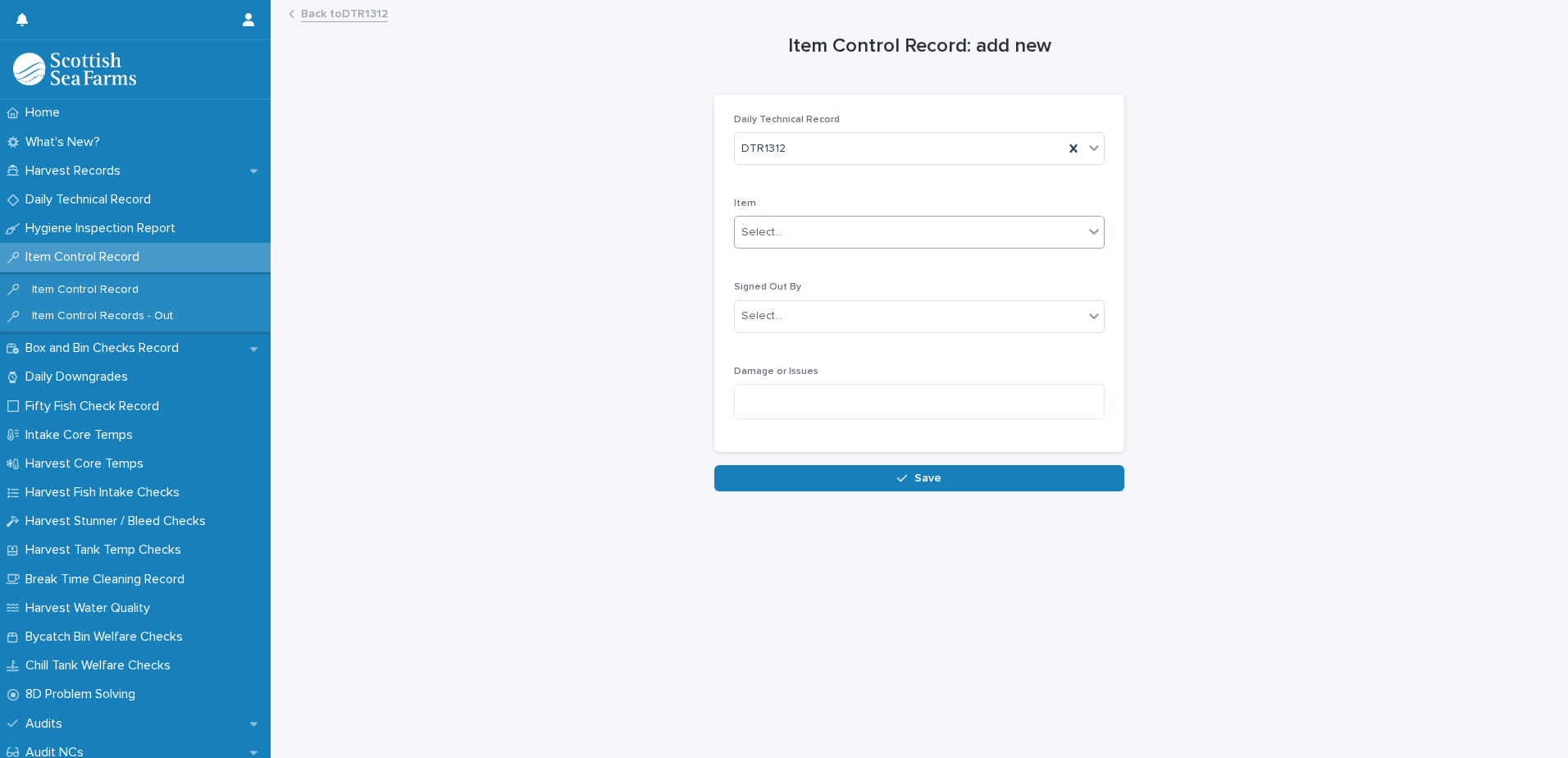
click at [770, 238] on div "Select..." at bounding box center [762, 232] width 41 height 18
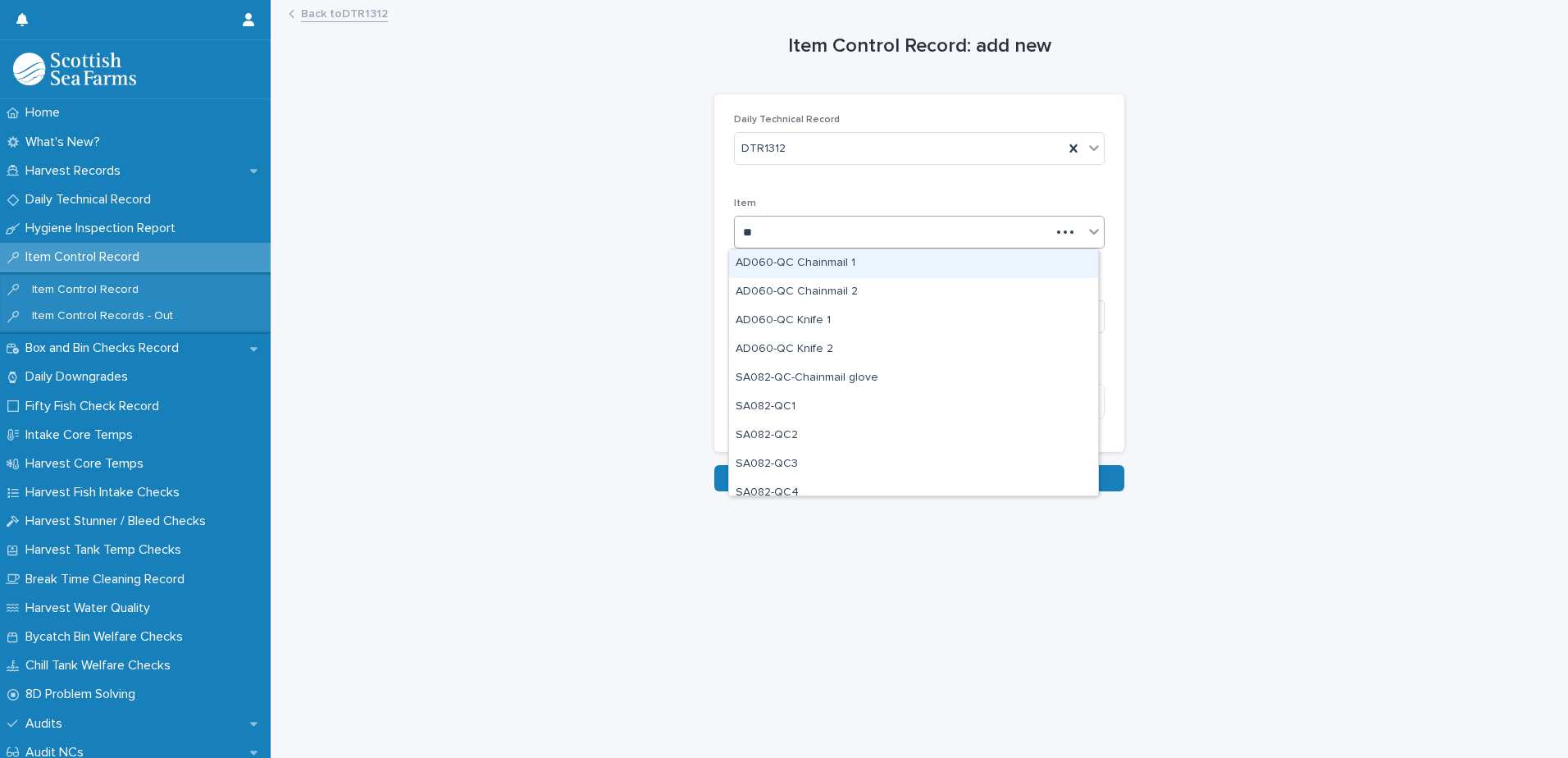
type input "***"
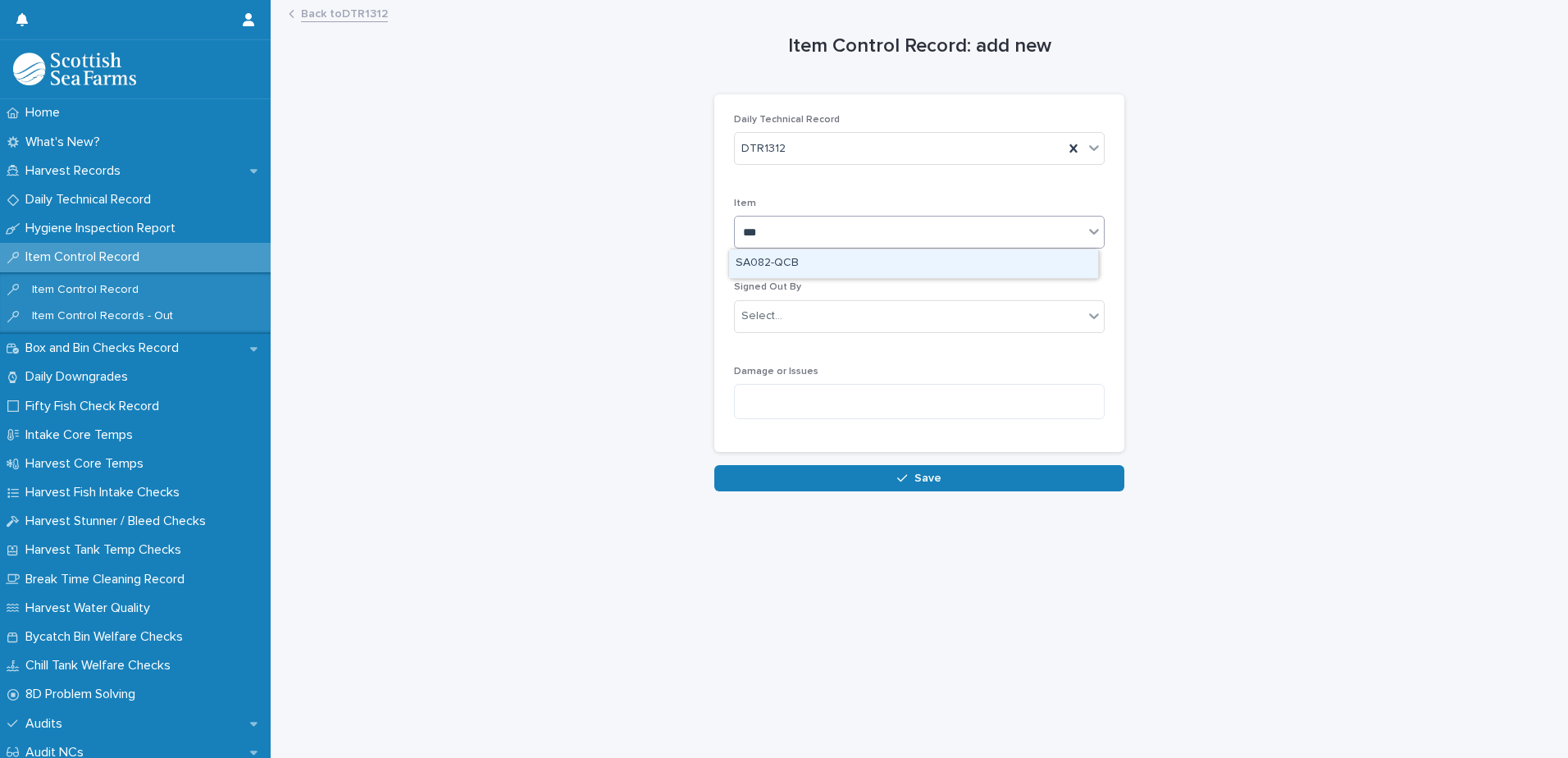
click at [790, 260] on div "SA082-QCB" at bounding box center [914, 263] width 369 height 29
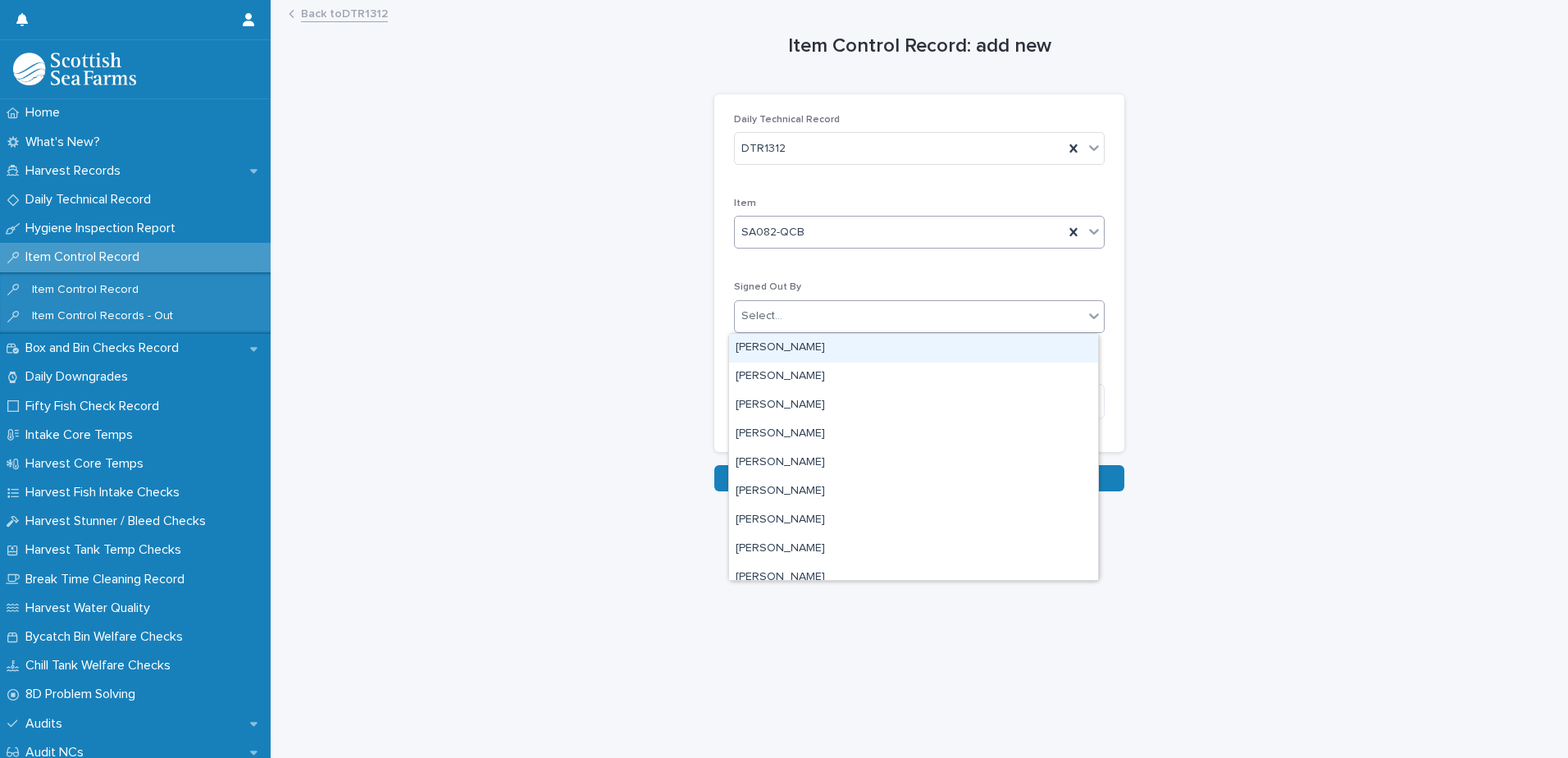
click at [772, 315] on div "Select..." at bounding box center [762, 315] width 41 height 18
type input "***"
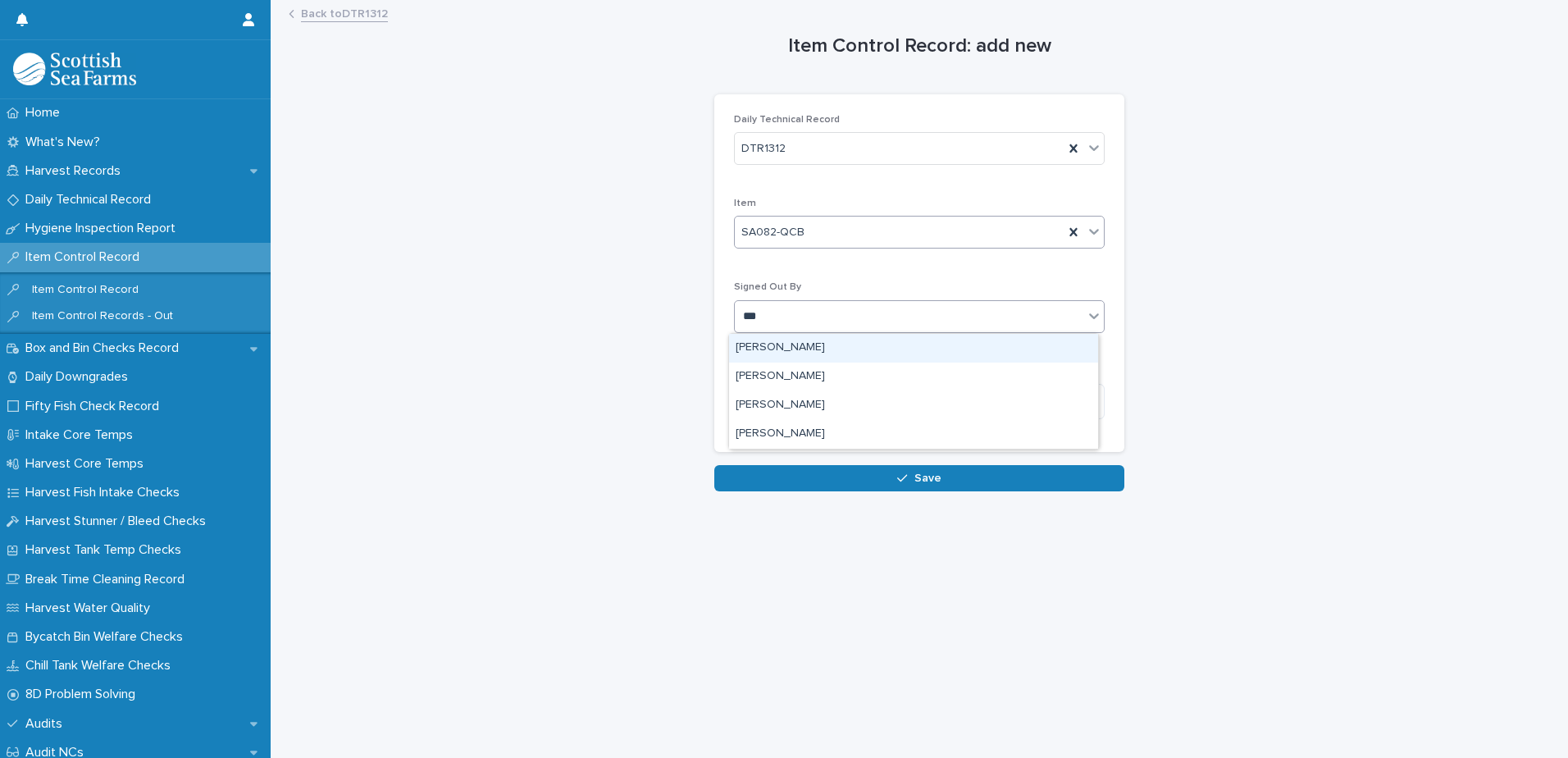
click at [766, 349] on div "[PERSON_NAME]" at bounding box center [914, 348] width 369 height 29
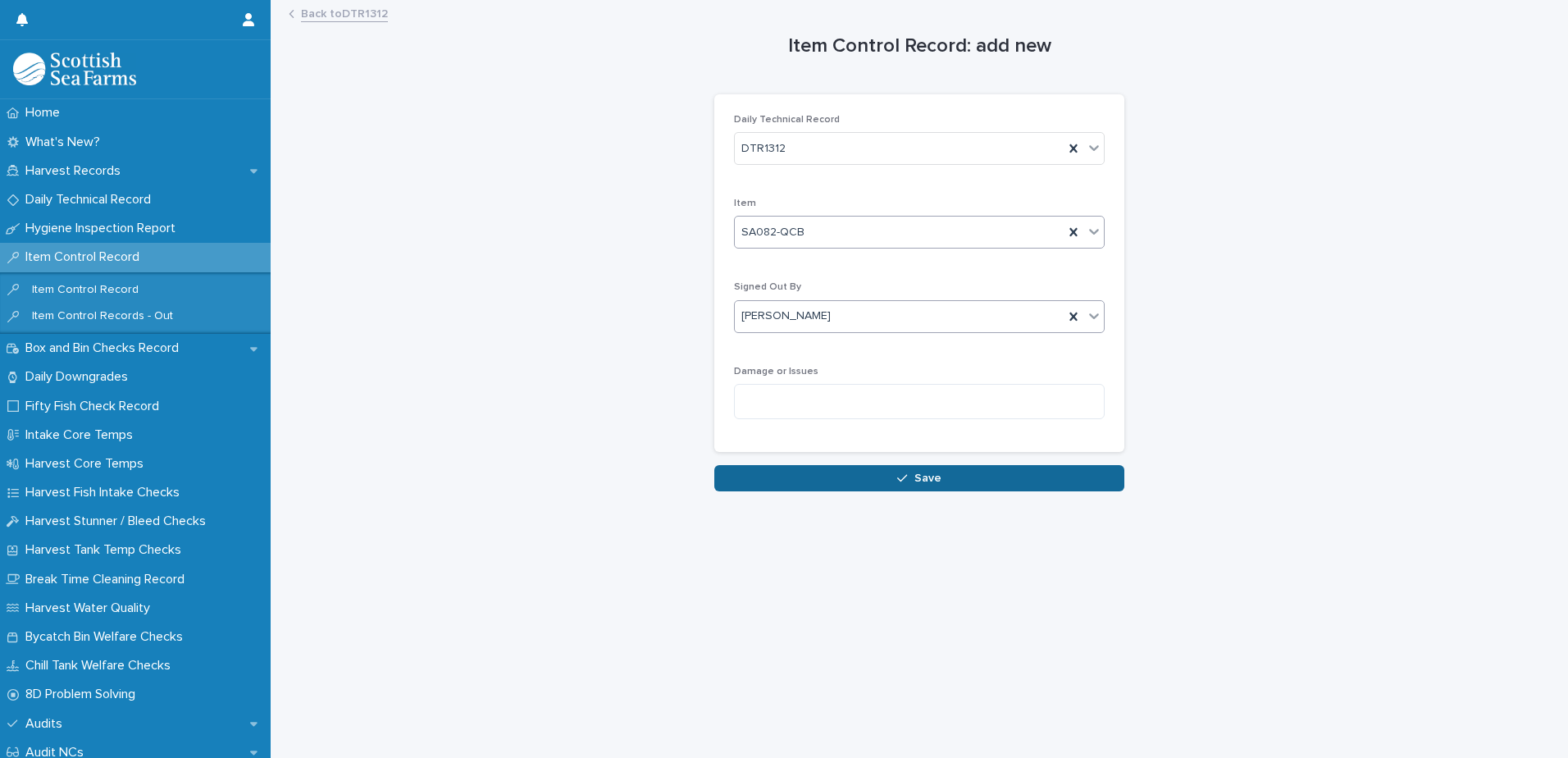
click at [782, 477] on button "Save" at bounding box center [919, 478] width 410 height 26
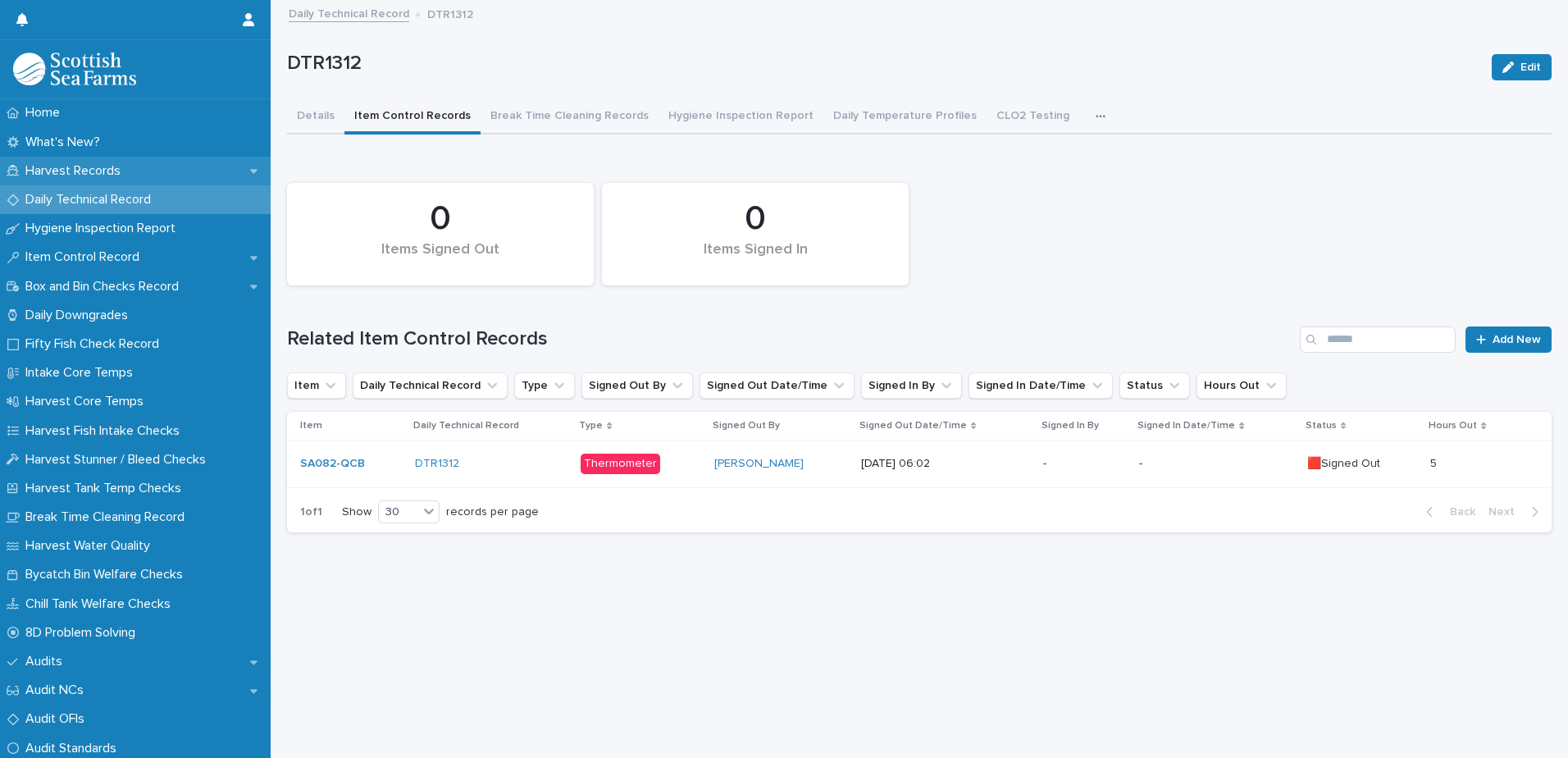
click at [68, 170] on p "Harvest Records" at bounding box center [76, 171] width 115 height 16
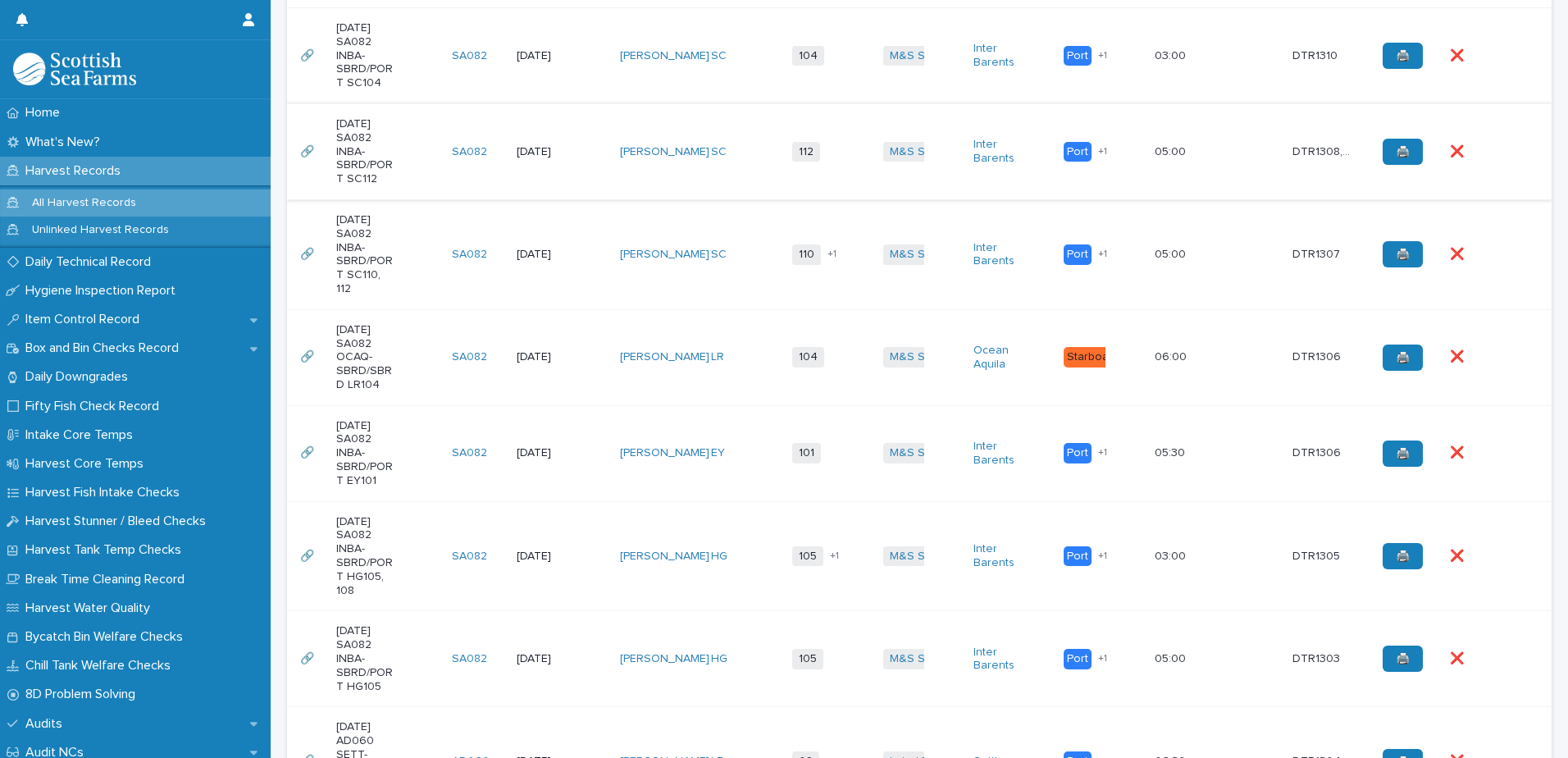
scroll to position [820, 0]
